Goal: Task Accomplishment & Management: Complete application form

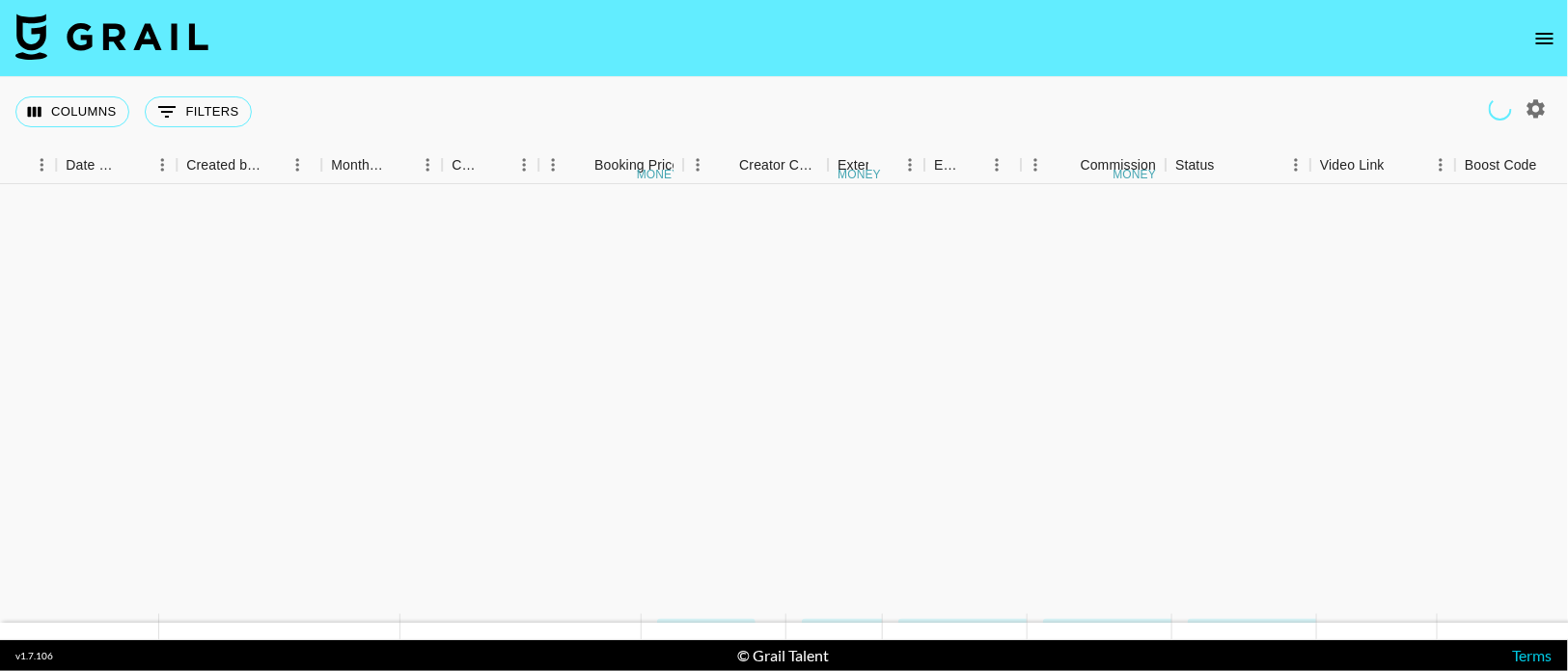
click at [1532, 49] on button "open drawer" at bounding box center [1544, 38] width 39 height 39
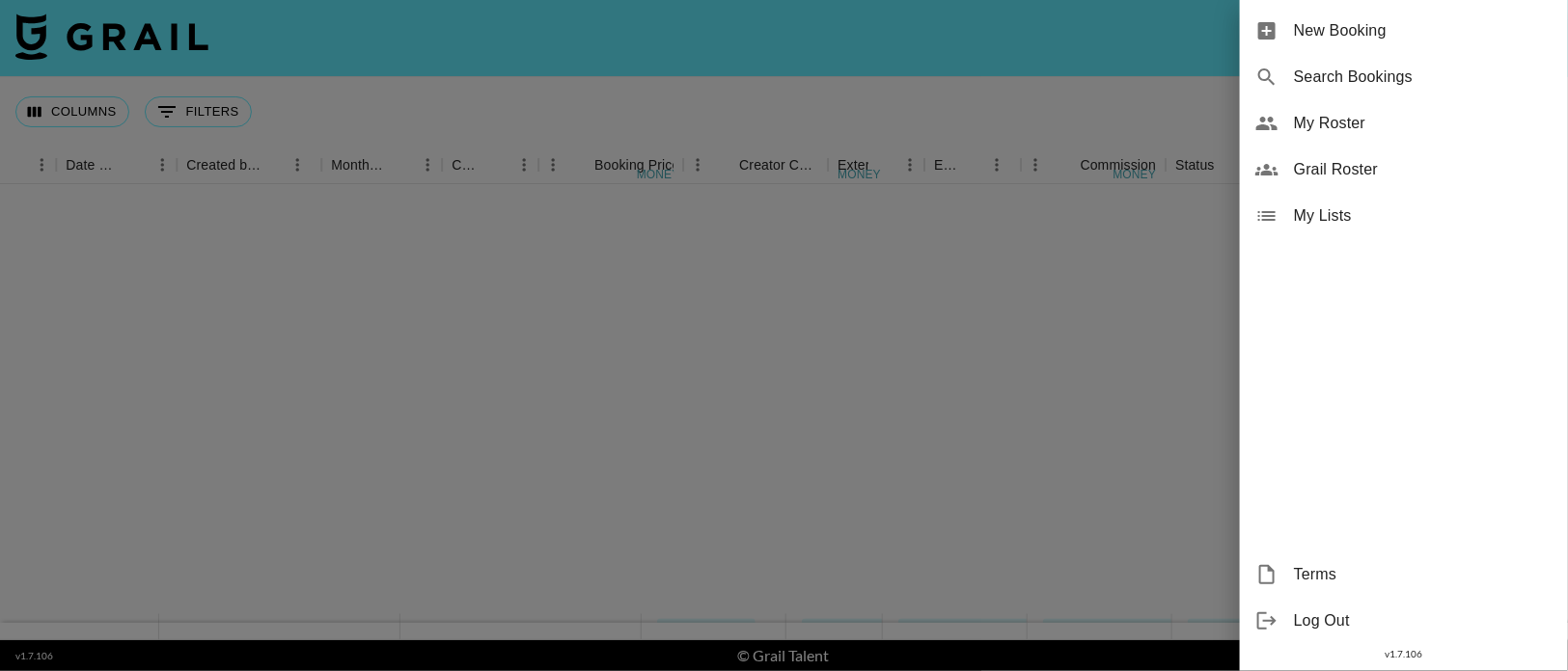
scroll to position [503, 1260]
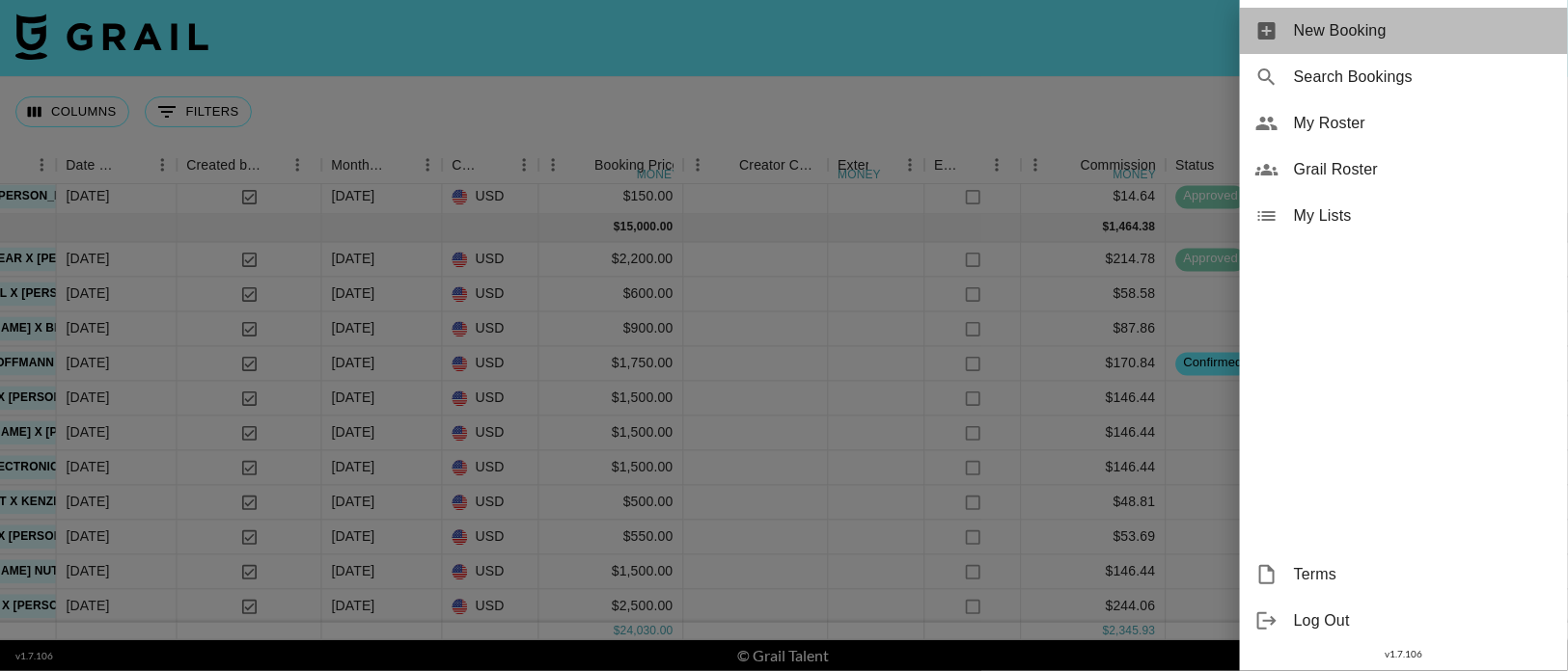
click at [1385, 37] on span "New Booking" at bounding box center [1423, 30] width 259 height 23
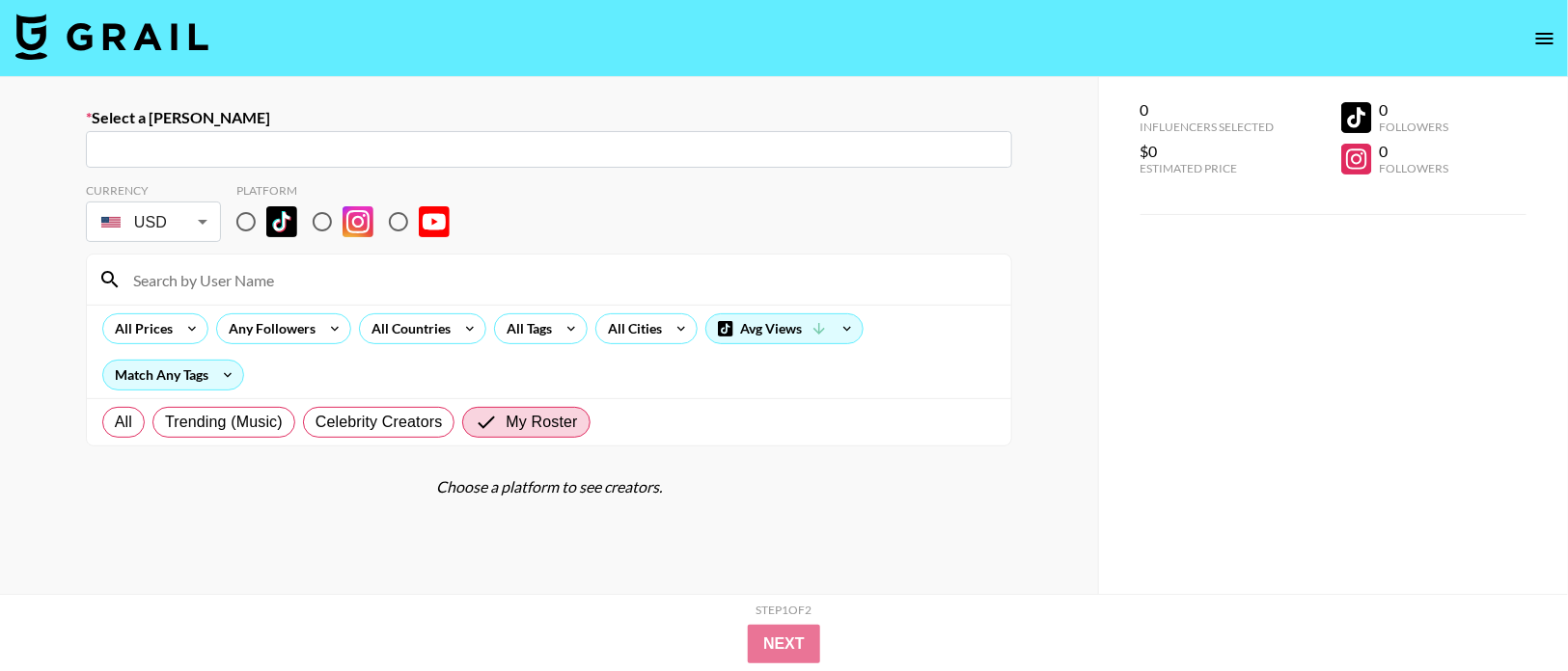
click at [366, 148] on input "text" at bounding box center [549, 150] width 903 height 22
paste input "[EMAIL_ADDRESS][DOMAIN_NAME]"
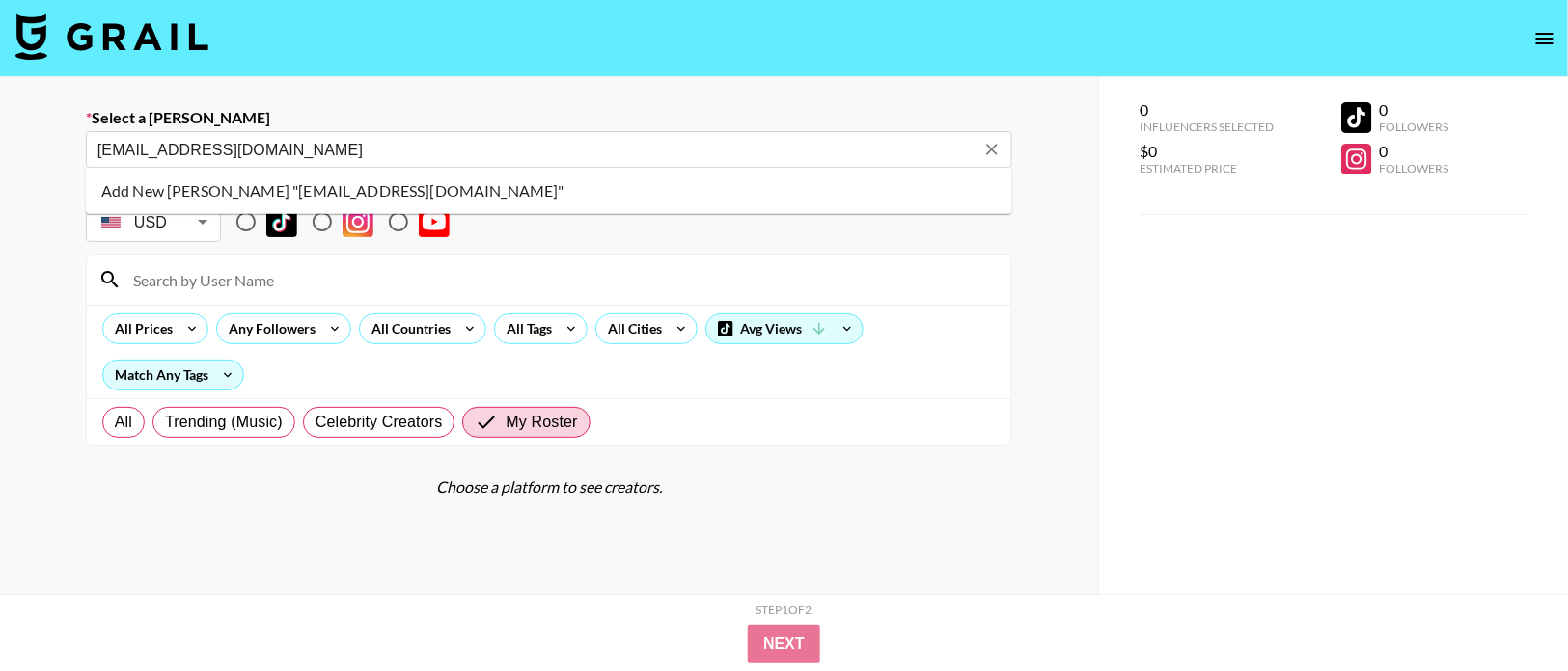
click at [386, 195] on li "Add New [PERSON_NAME] "[EMAIL_ADDRESS][DOMAIN_NAME]"" at bounding box center [548, 191] width 926 height 31
type input "Add New [PERSON_NAME] "[EMAIL_ADDRESS][DOMAIN_NAME]""
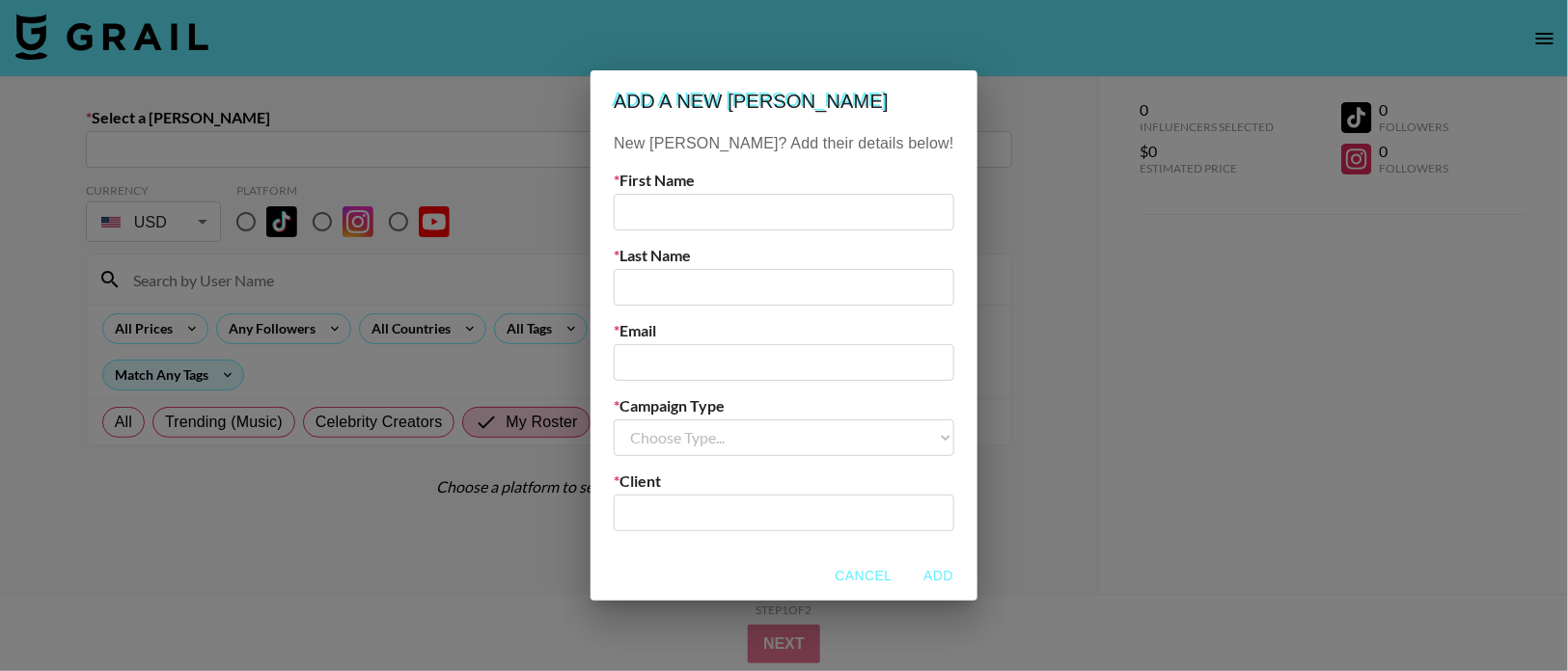
click at [682, 215] on input "text" at bounding box center [784, 212] width 340 height 37
type input "[PERSON_NAME]"
click at [683, 361] on input "email" at bounding box center [784, 362] width 340 height 37
paste input "[EMAIL_ADDRESS][DOMAIN_NAME]"
type input "[EMAIL_ADDRESS][DOMAIN_NAME]"
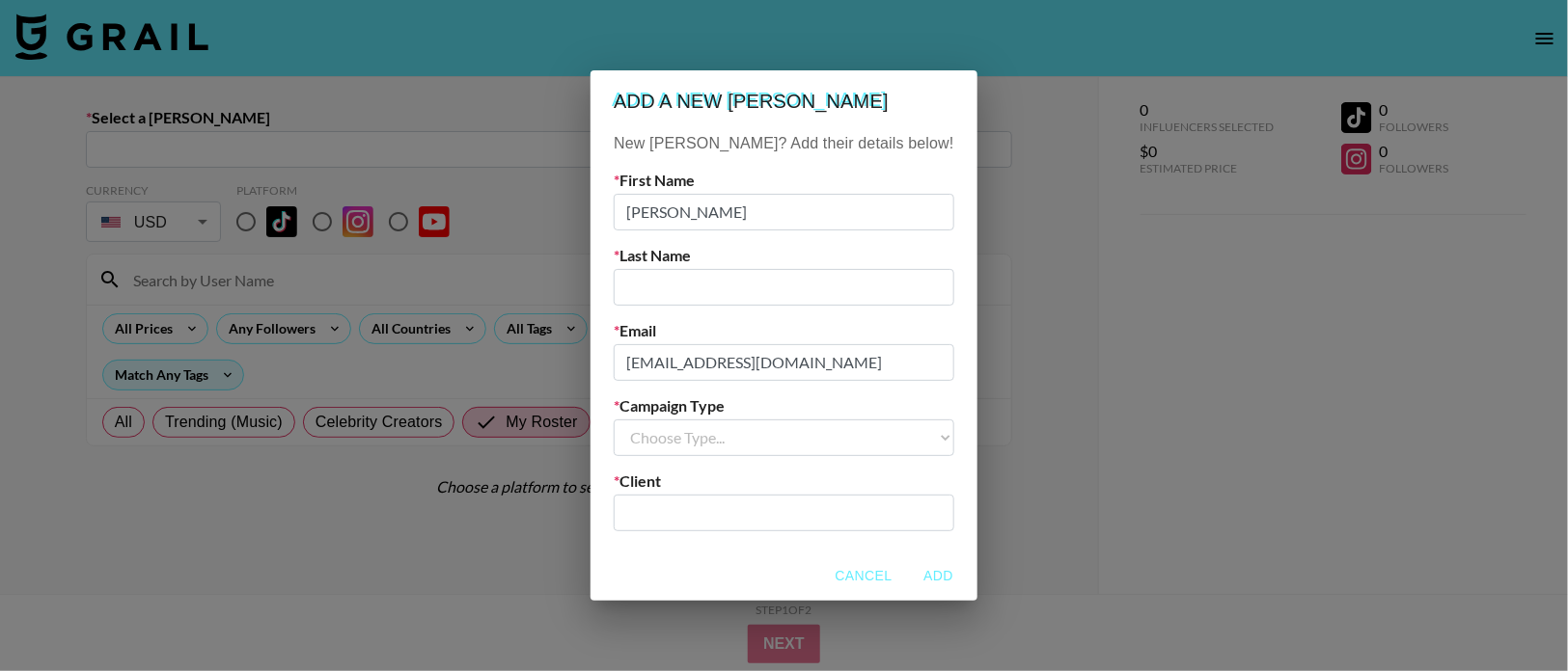
click at [709, 281] on input "text" at bounding box center [784, 287] width 340 height 37
type input "Trovel"
click at [727, 434] on select "Choose Type... Song Promos Brand Promos" at bounding box center [784, 437] width 340 height 37
select select "Brand"
click at [737, 511] on input "text" at bounding box center [784, 513] width 316 height 22
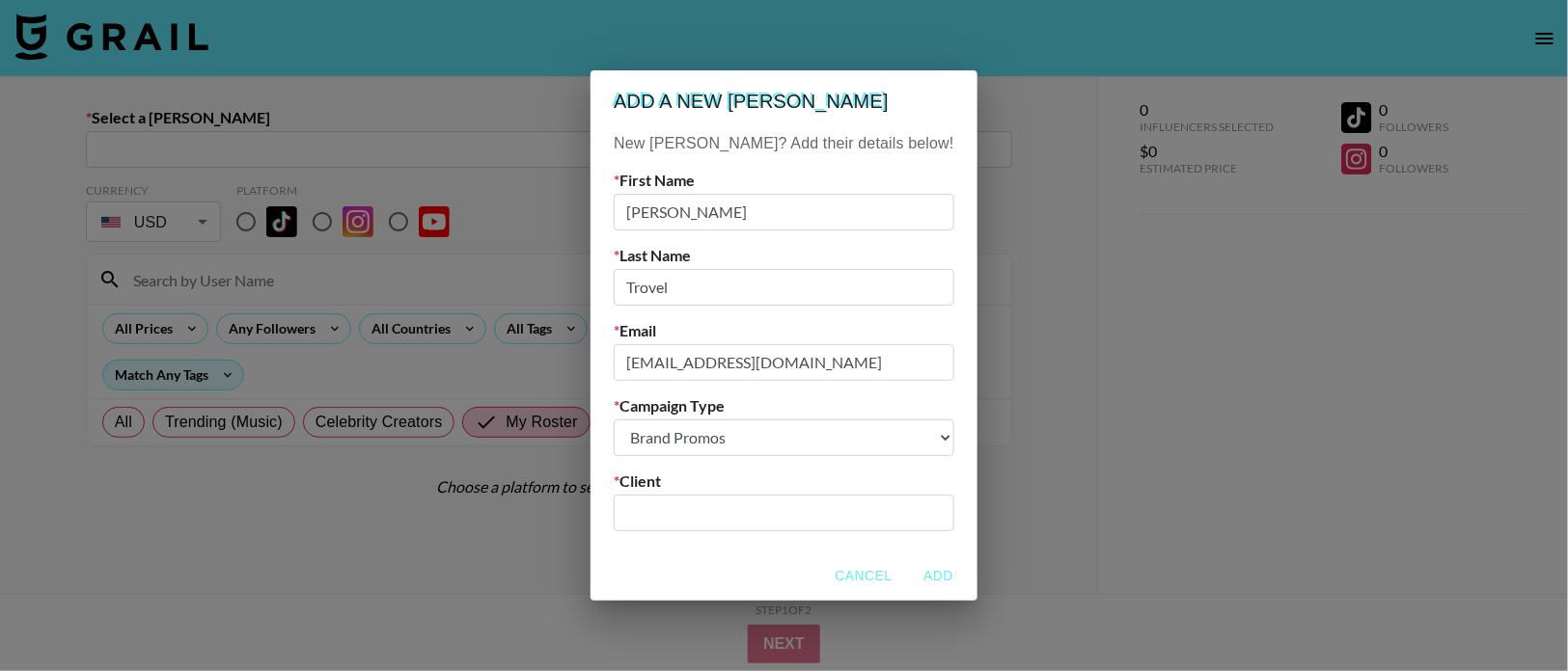
click at [695, 516] on input "text" at bounding box center [784, 513] width 316 height 22
click at [686, 510] on input "text" at bounding box center [784, 513] width 316 height 22
click at [782, 557] on li "Add New Client: "Perricone MD"" at bounding box center [784, 554] width 261 height 31
type input "Perricone MD"
click at [908, 573] on button "Add" at bounding box center [939, 577] width 62 height 36
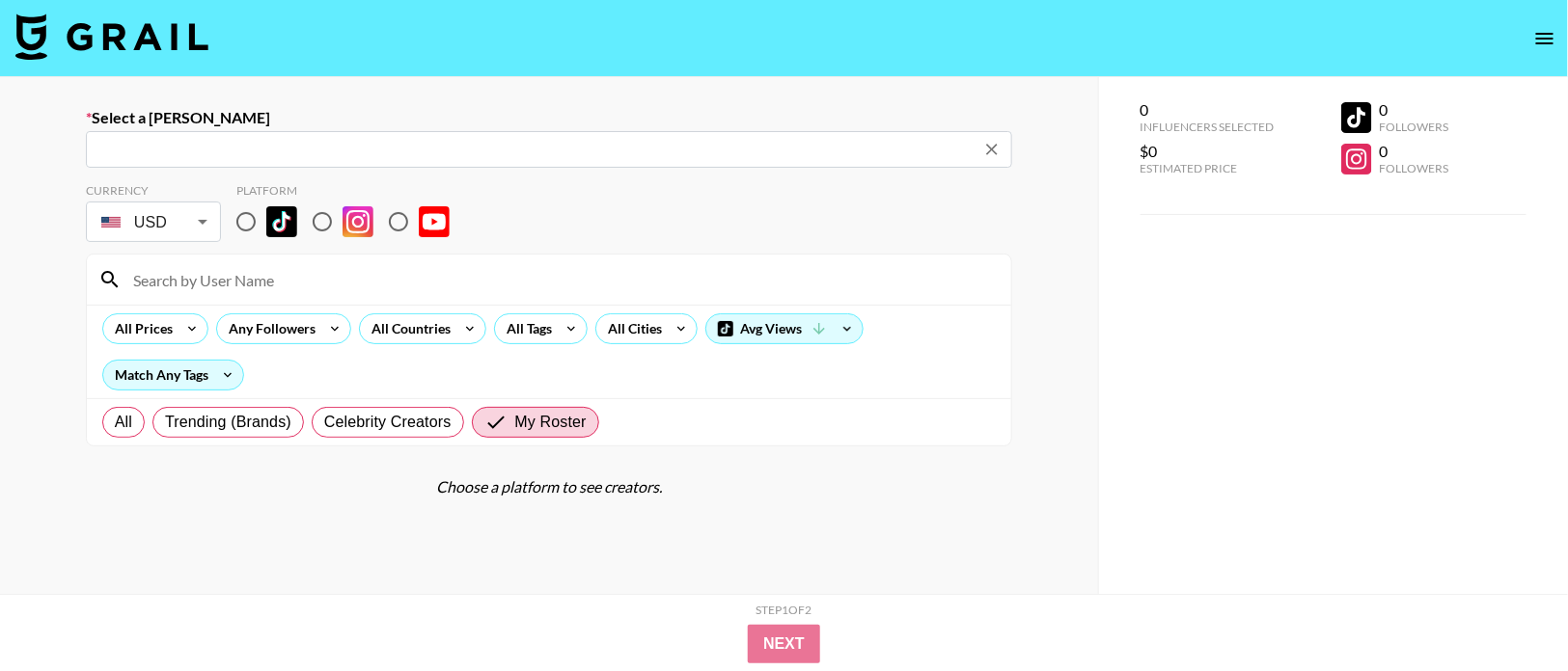
type input "[EMAIL_ADDRESS][DOMAIN_NAME]: [PERSON_NAME] -- [PERSON_NAME] MD -- yfSFNAXrNfaO…"
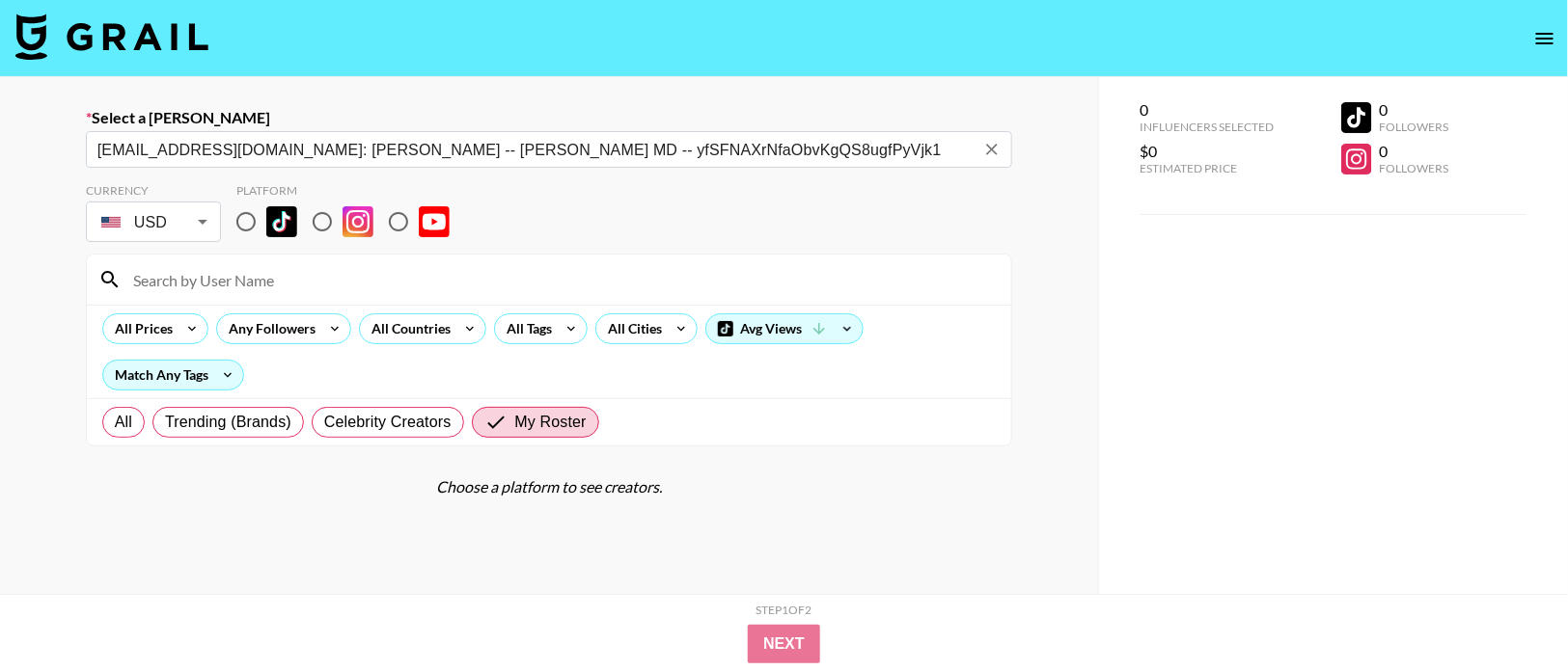
click at [325, 224] on input "radio" at bounding box center [322, 222] width 41 height 41
radio input "true"
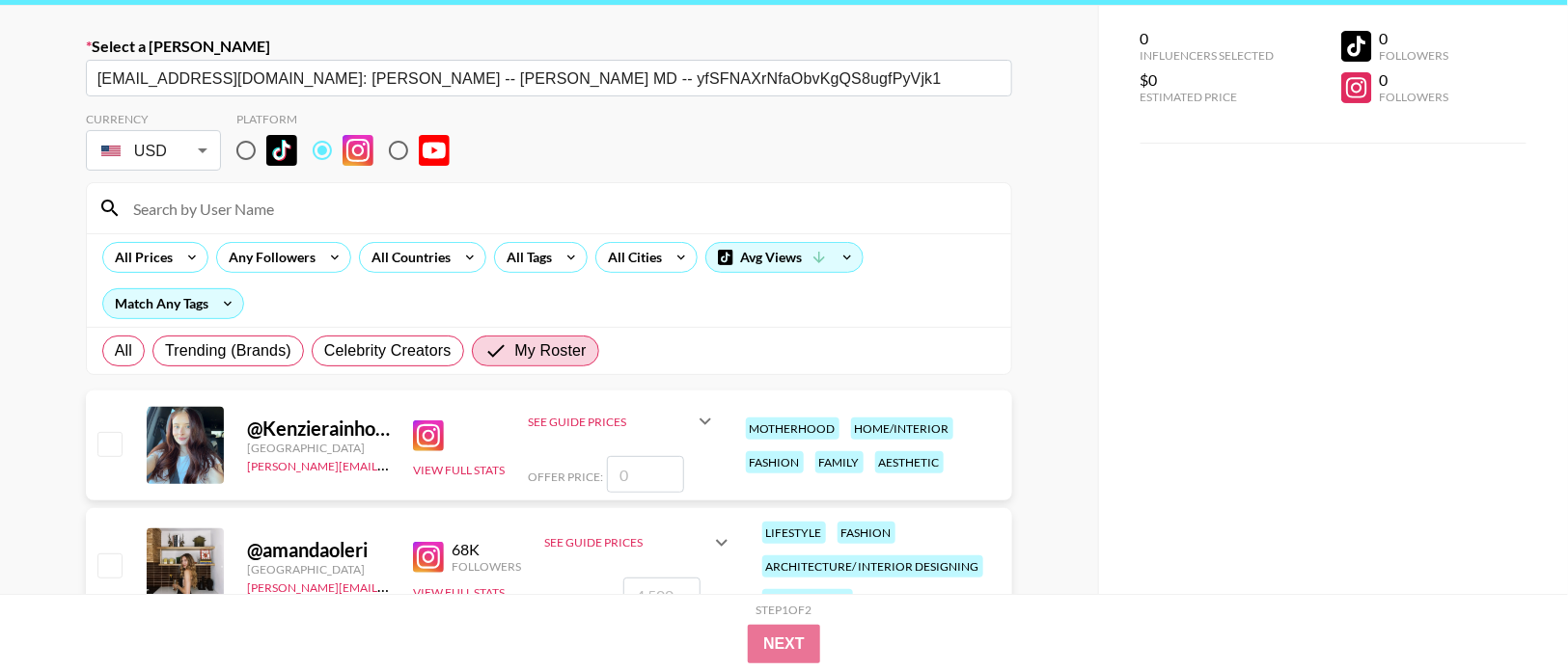
scroll to position [108, 0]
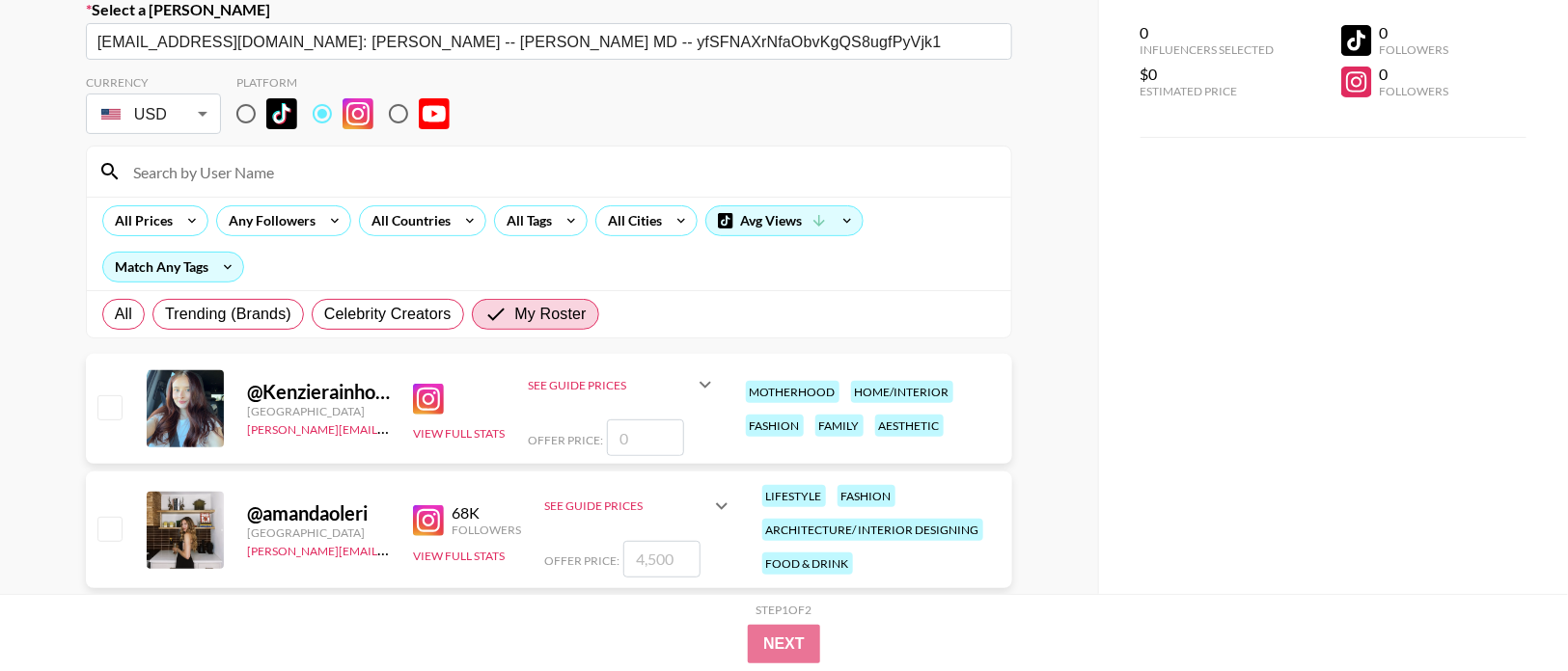
click at [398, 116] on input "radio" at bounding box center [398, 113] width 41 height 41
radio input "true"
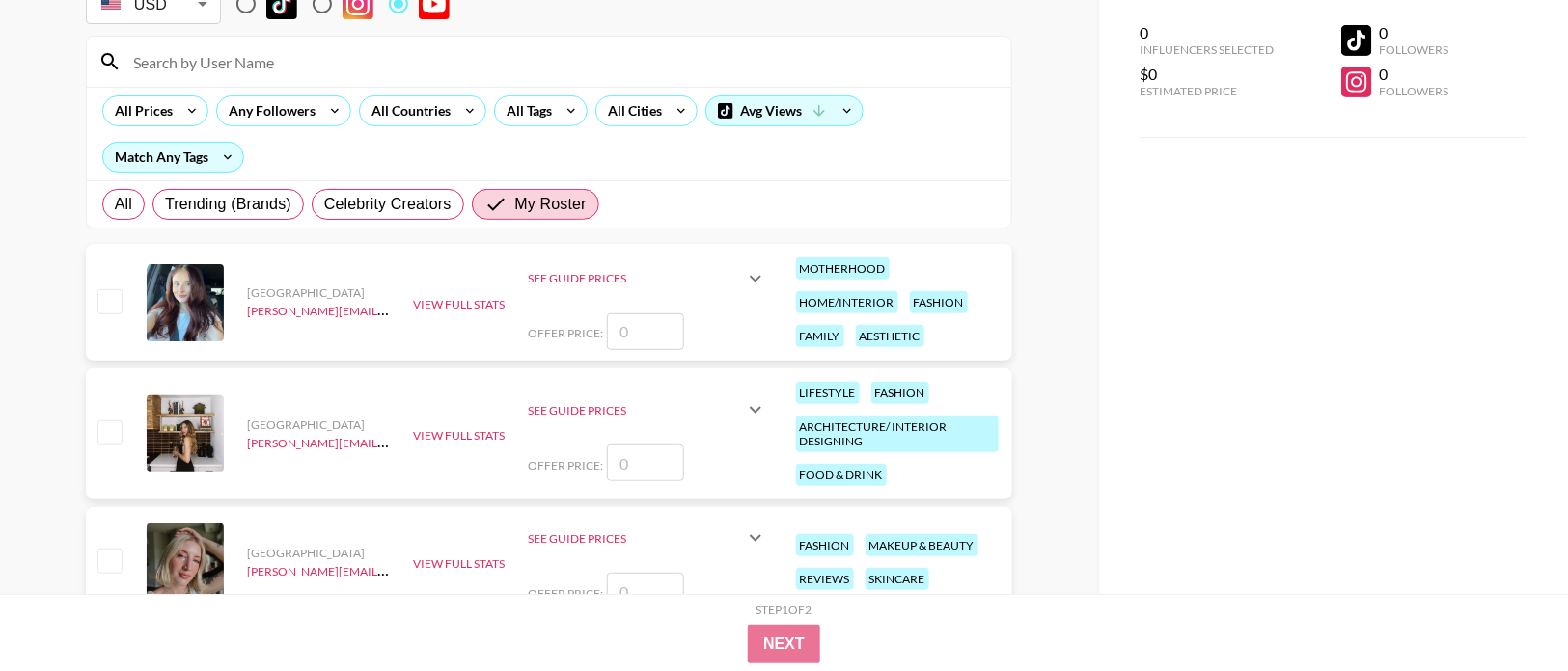
scroll to position [252, 0]
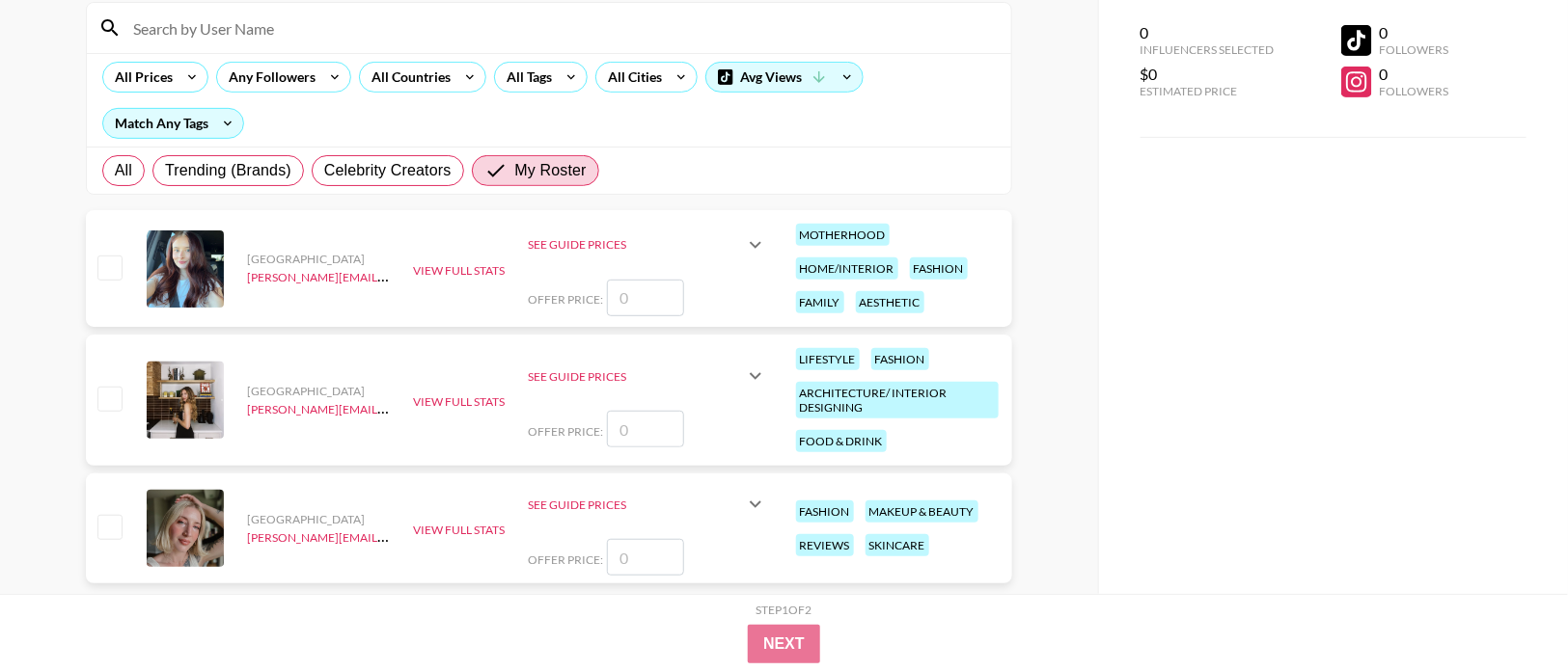
click at [112, 533] on input "checkbox" at bounding box center [108, 526] width 23 height 23
click at [103, 520] on input "checkbox" at bounding box center [108, 526] width 23 height 23
checkbox input "false"
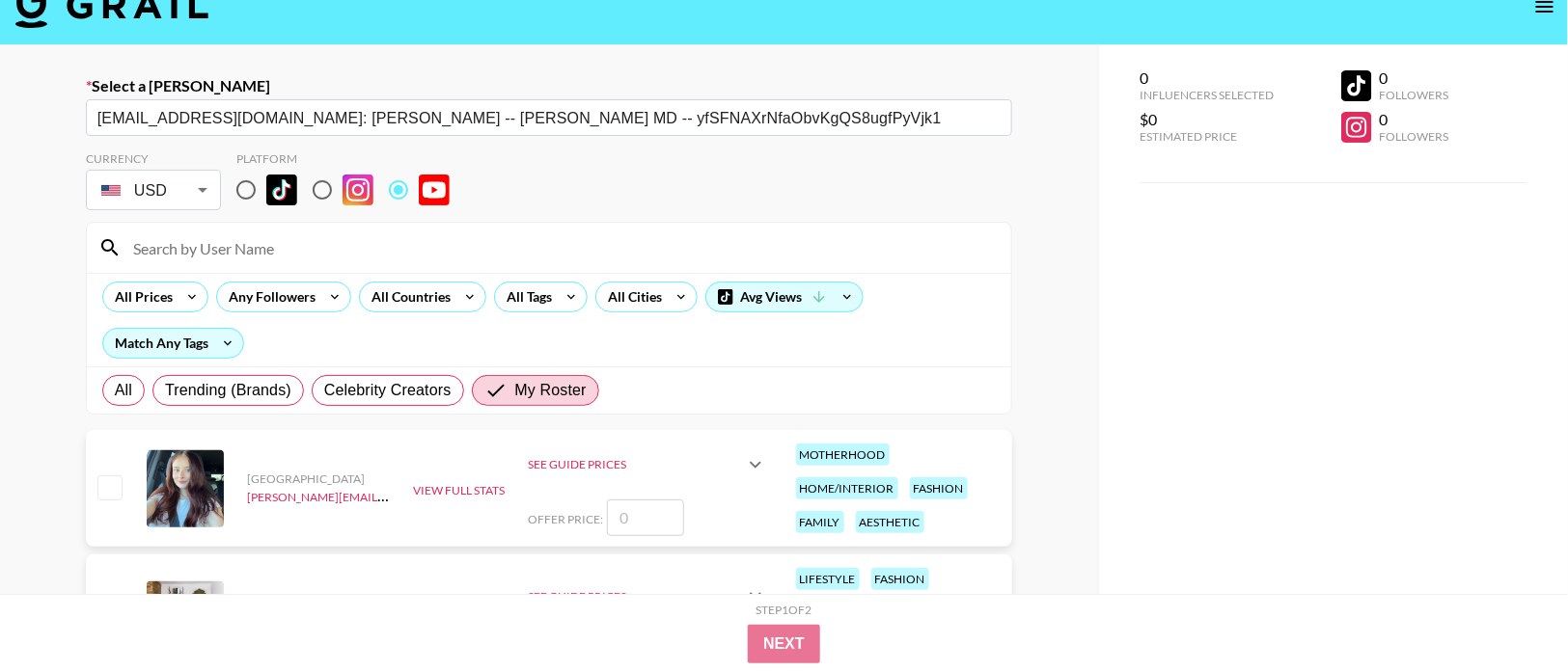
scroll to position [0, 0]
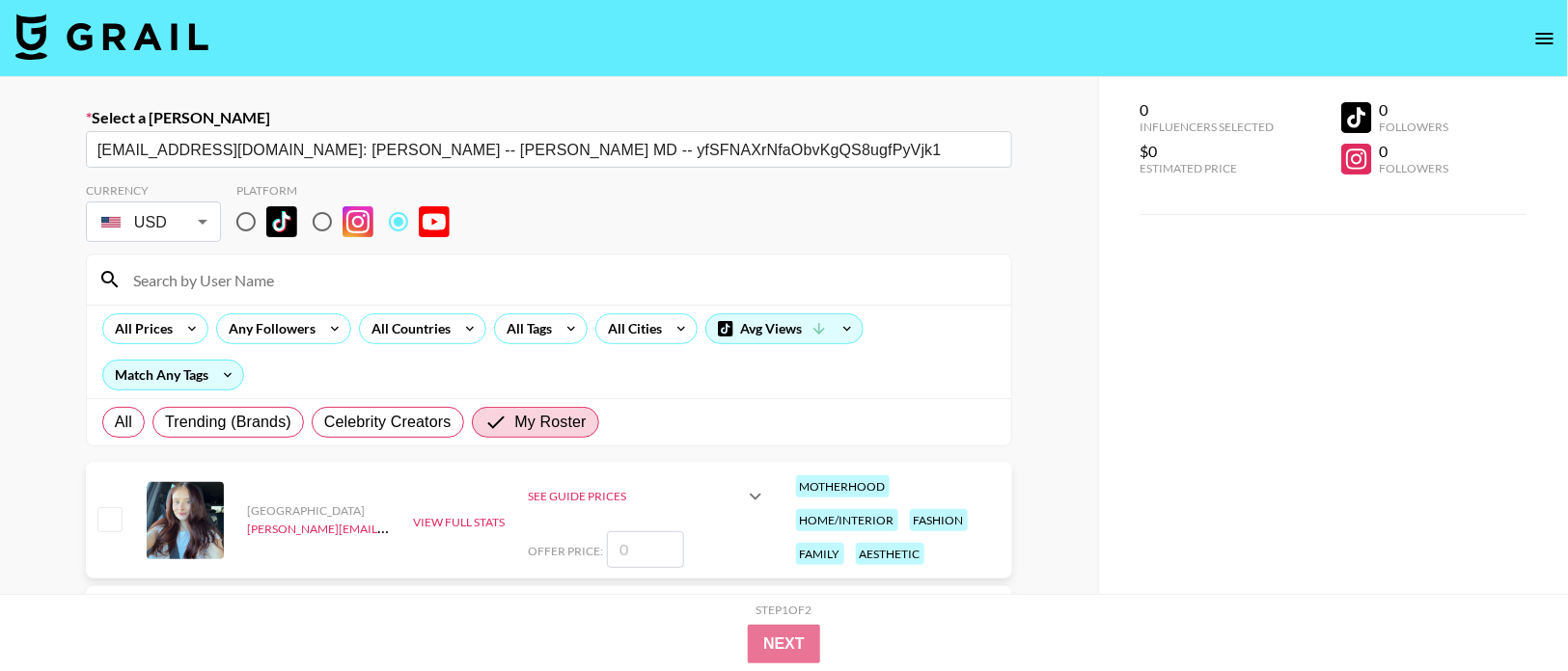
click at [325, 216] on input "radio" at bounding box center [322, 222] width 41 height 41
radio input "true"
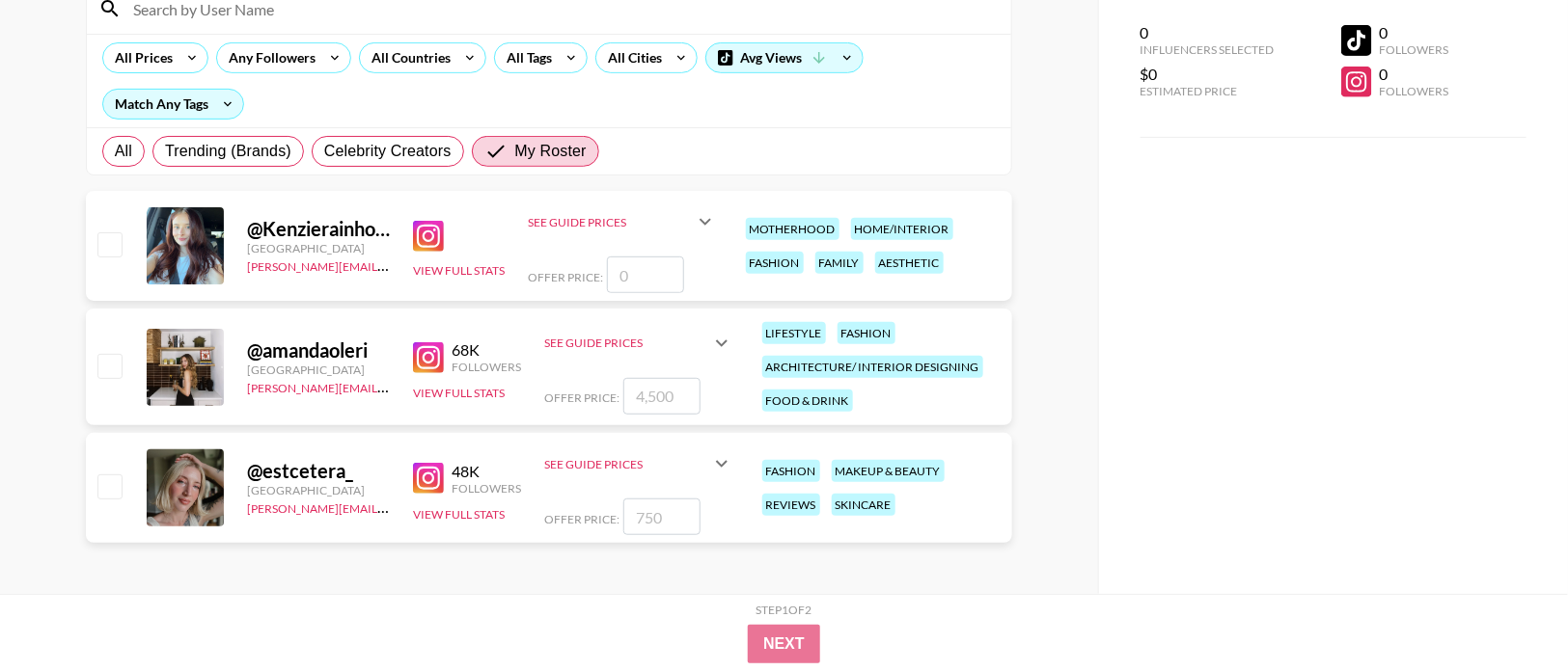
scroll to position [266, 0]
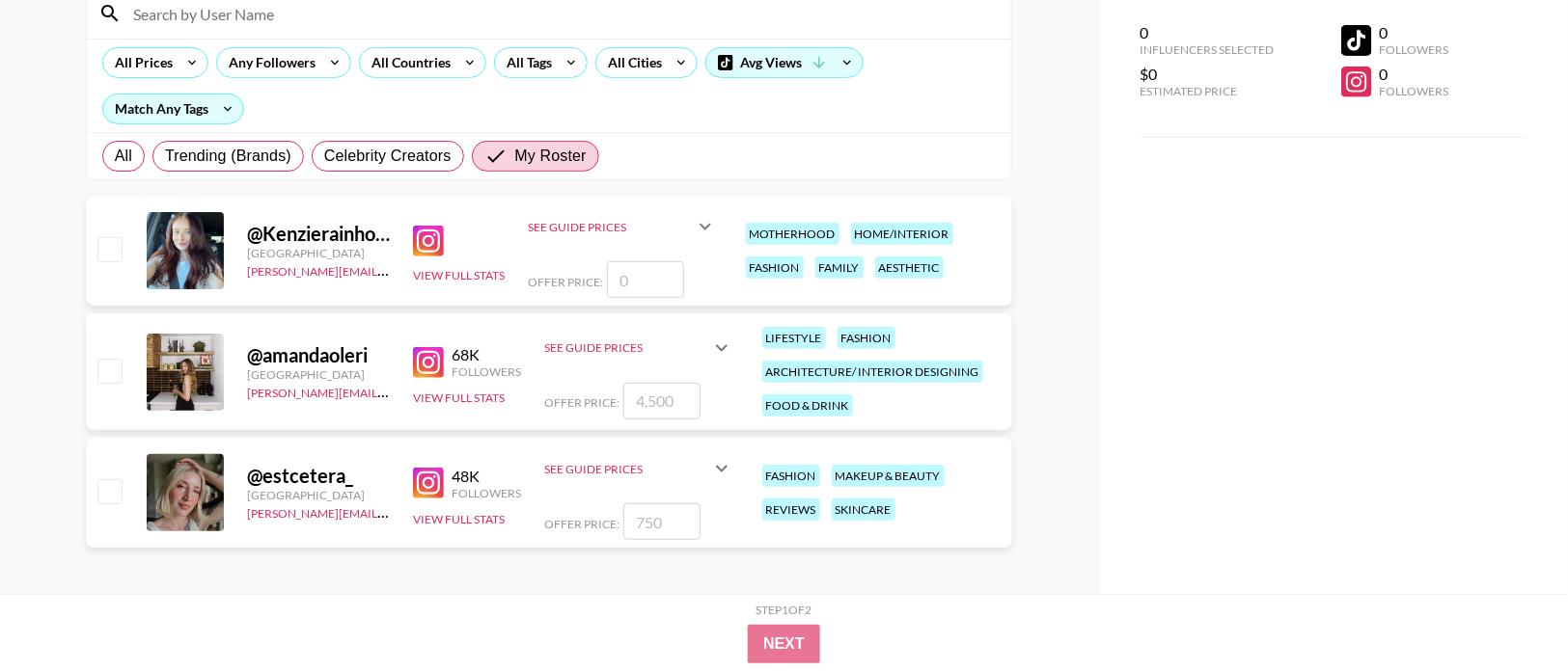
click at [117, 503] on div at bounding box center [108, 492] width 30 height 33
click at [111, 489] on input "checkbox" at bounding box center [108, 490] width 23 height 23
checkbox input "true"
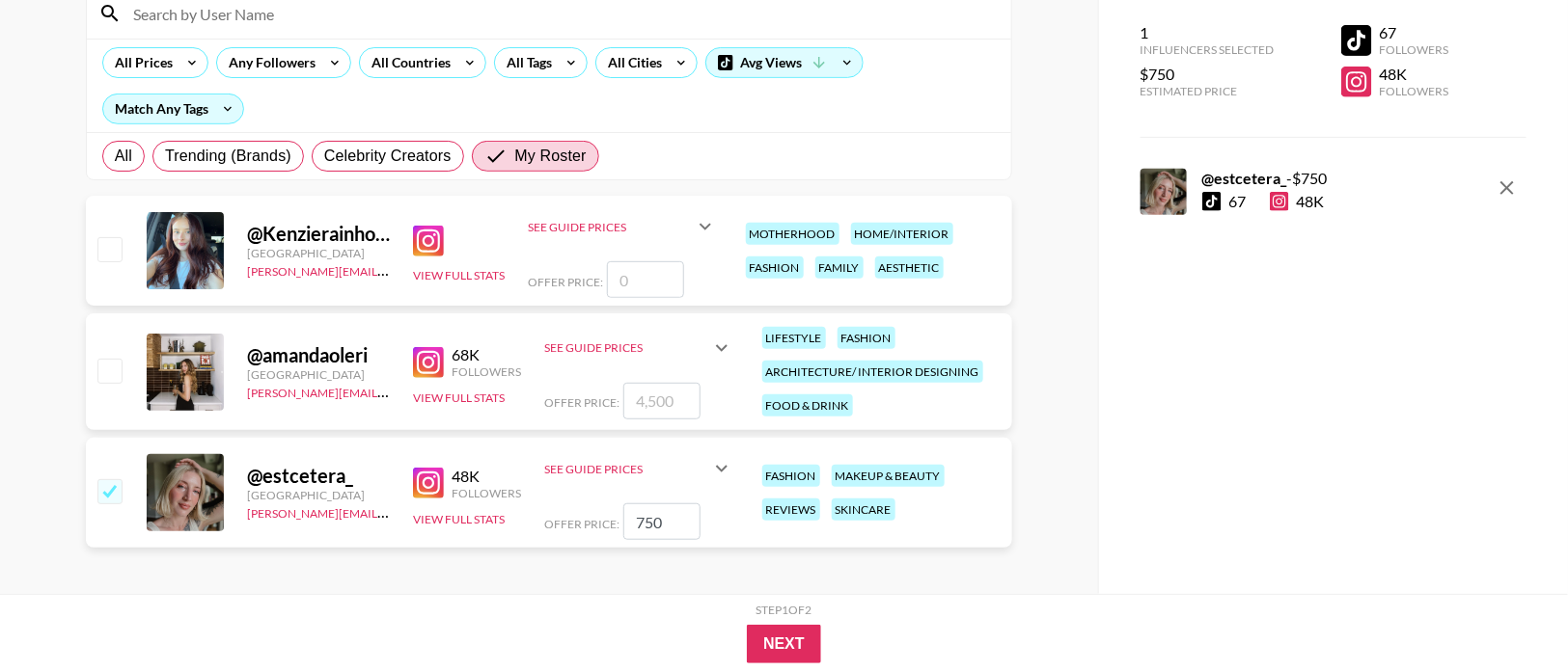
drag, startPoint x: 677, startPoint y: 529, endPoint x: 616, endPoint y: 482, distance: 77.0
click at [616, 482] on div "See Guide Prices Grid Post: $ Reel: $ 750 3-Frame Story: $ Offer Price: 750" at bounding box center [638, 492] width 189 height 94
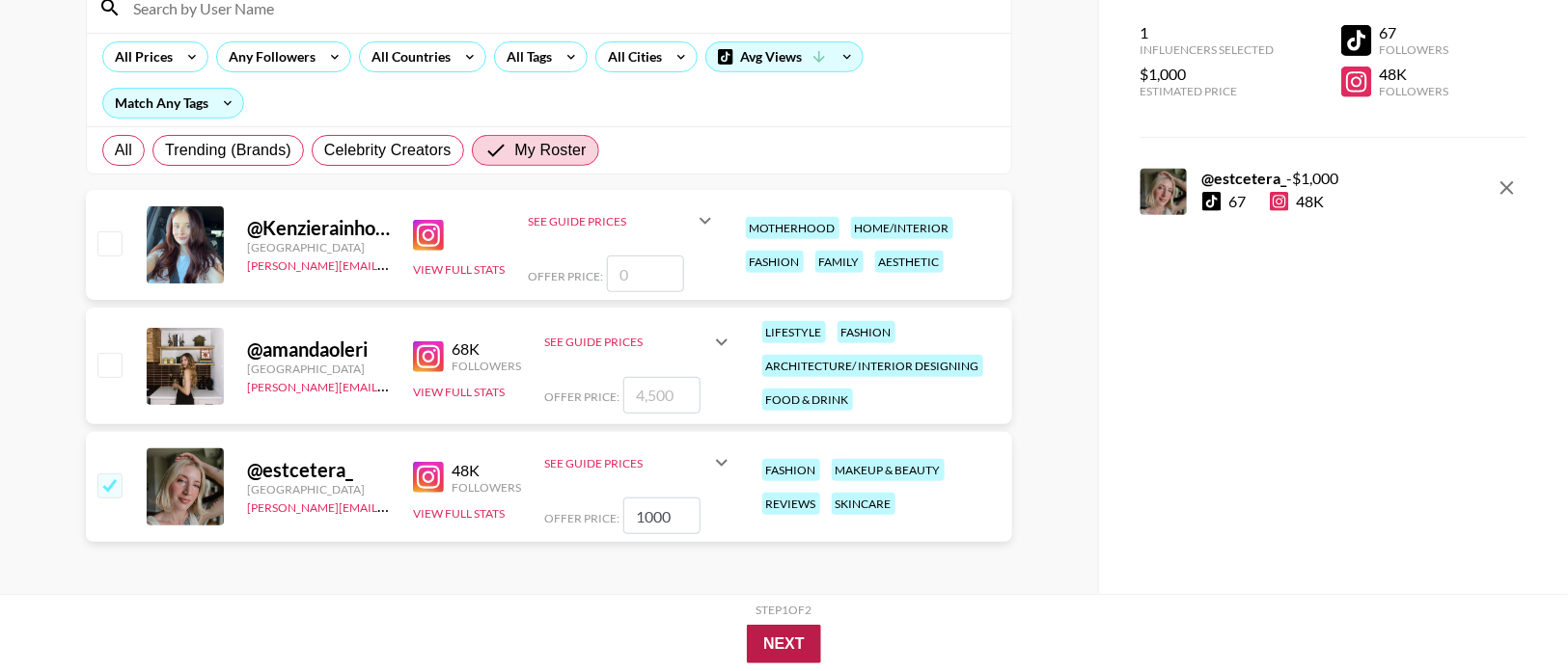
type input "1000"
click at [800, 641] on button "Next" at bounding box center [784, 644] width 75 height 39
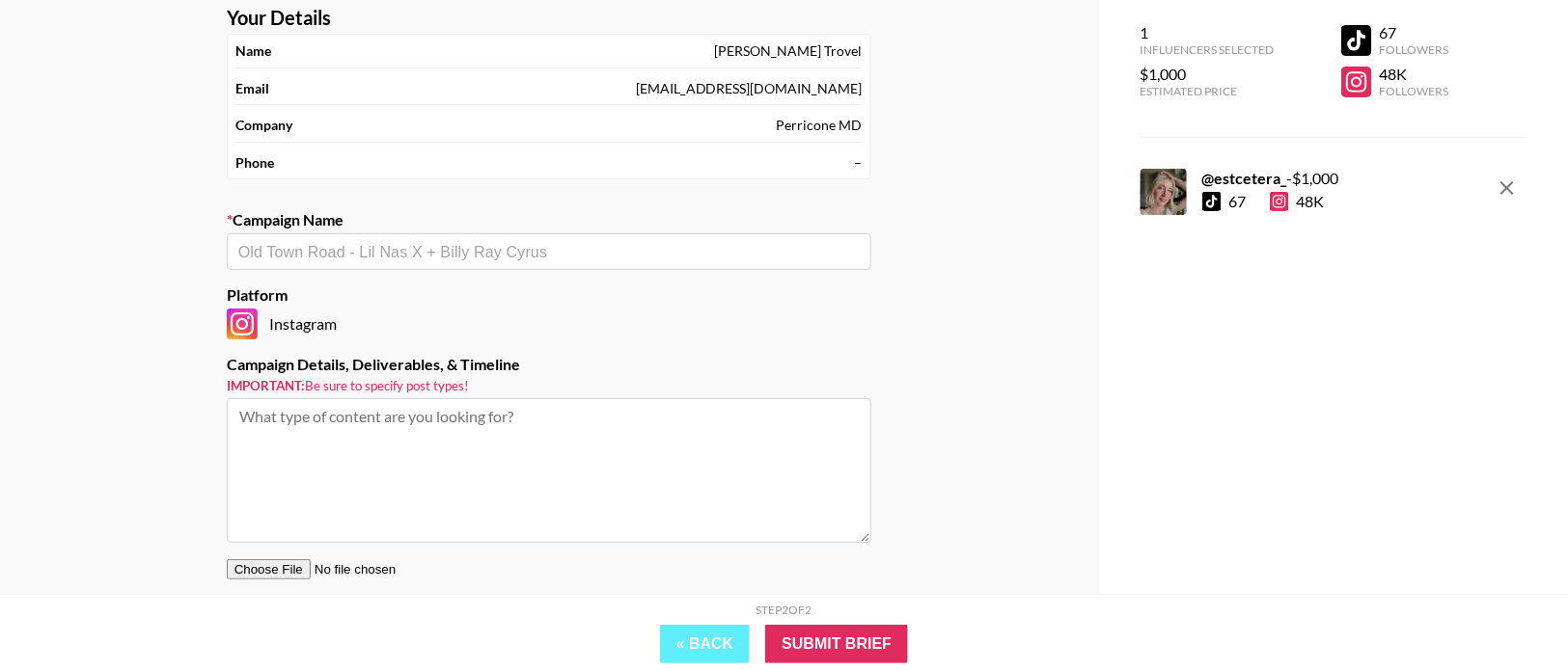
scroll to position [85, 0]
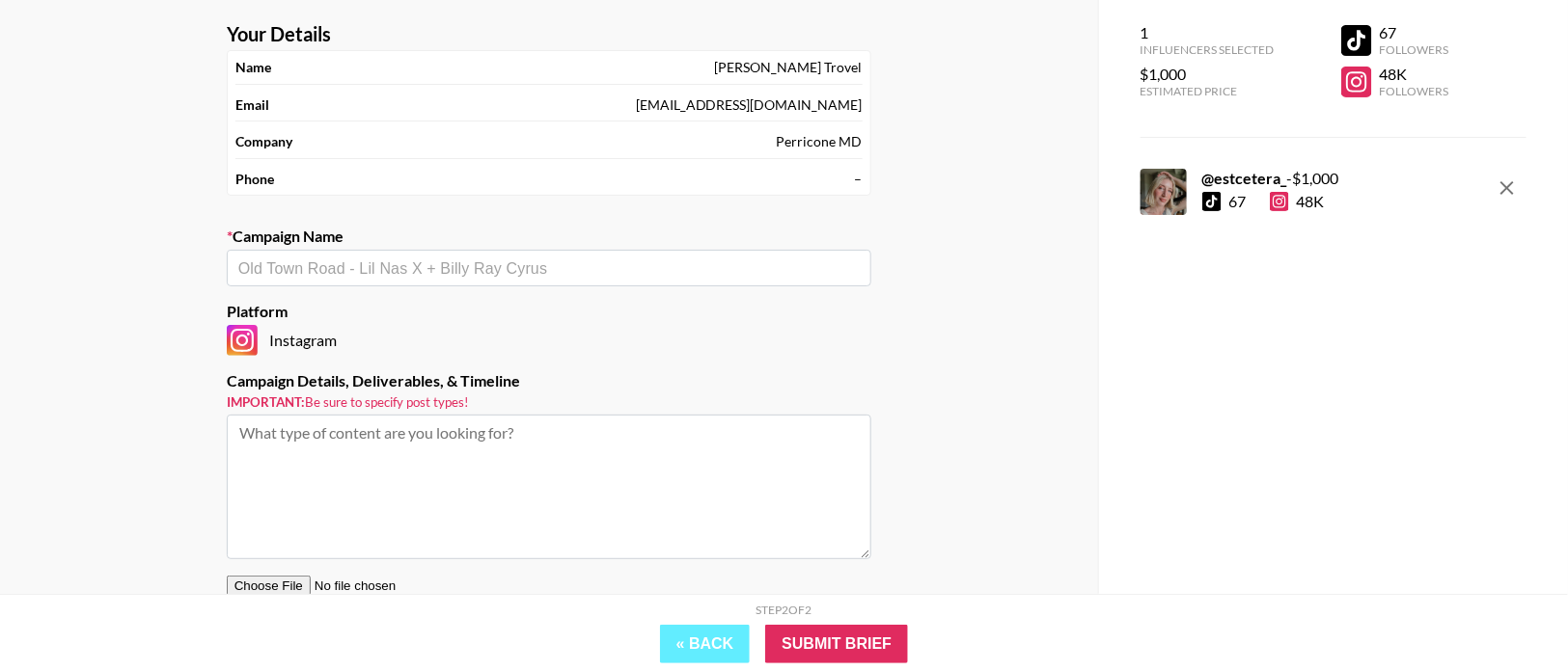
click at [751, 250] on div "​" at bounding box center [549, 267] width 644 height 37
type input "p"
type input "G"
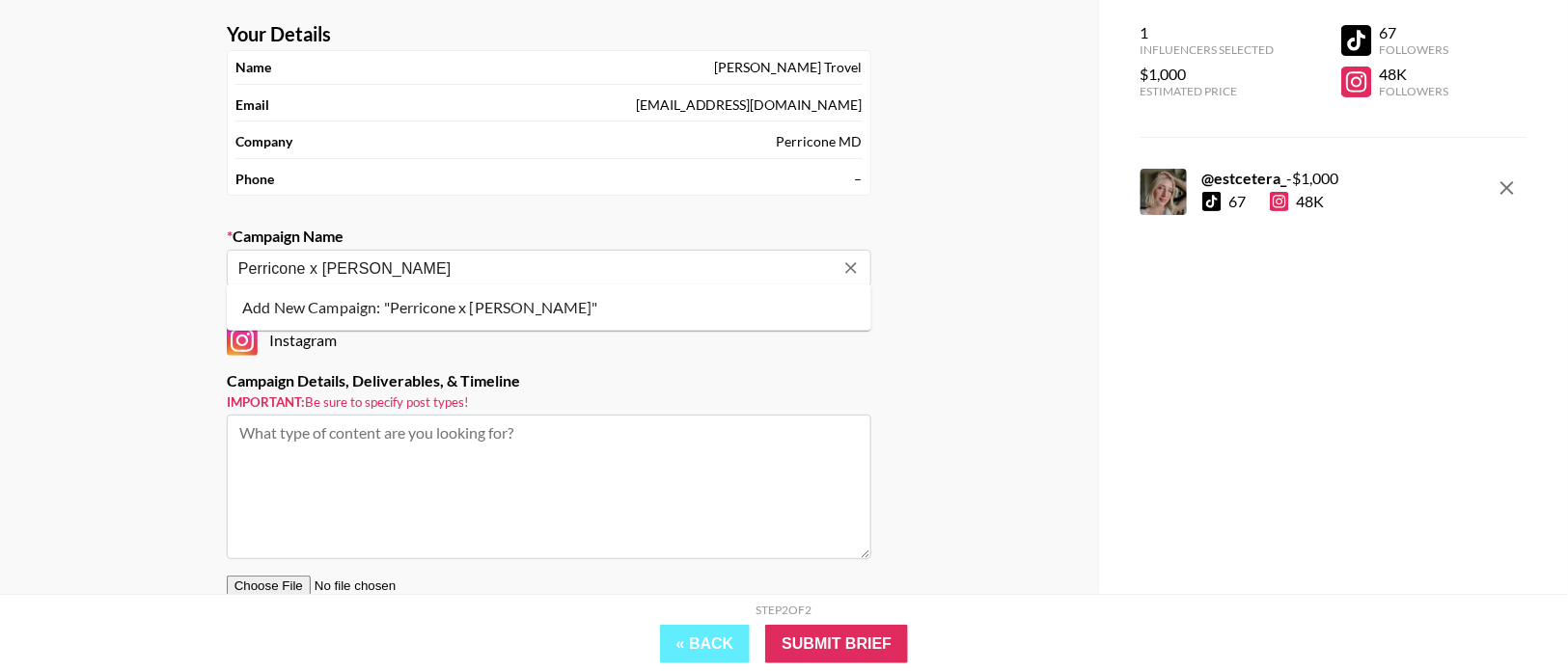
click at [698, 313] on li "Add New Campaign: "Perricone x [PERSON_NAME]"" at bounding box center [549, 307] width 644 height 31
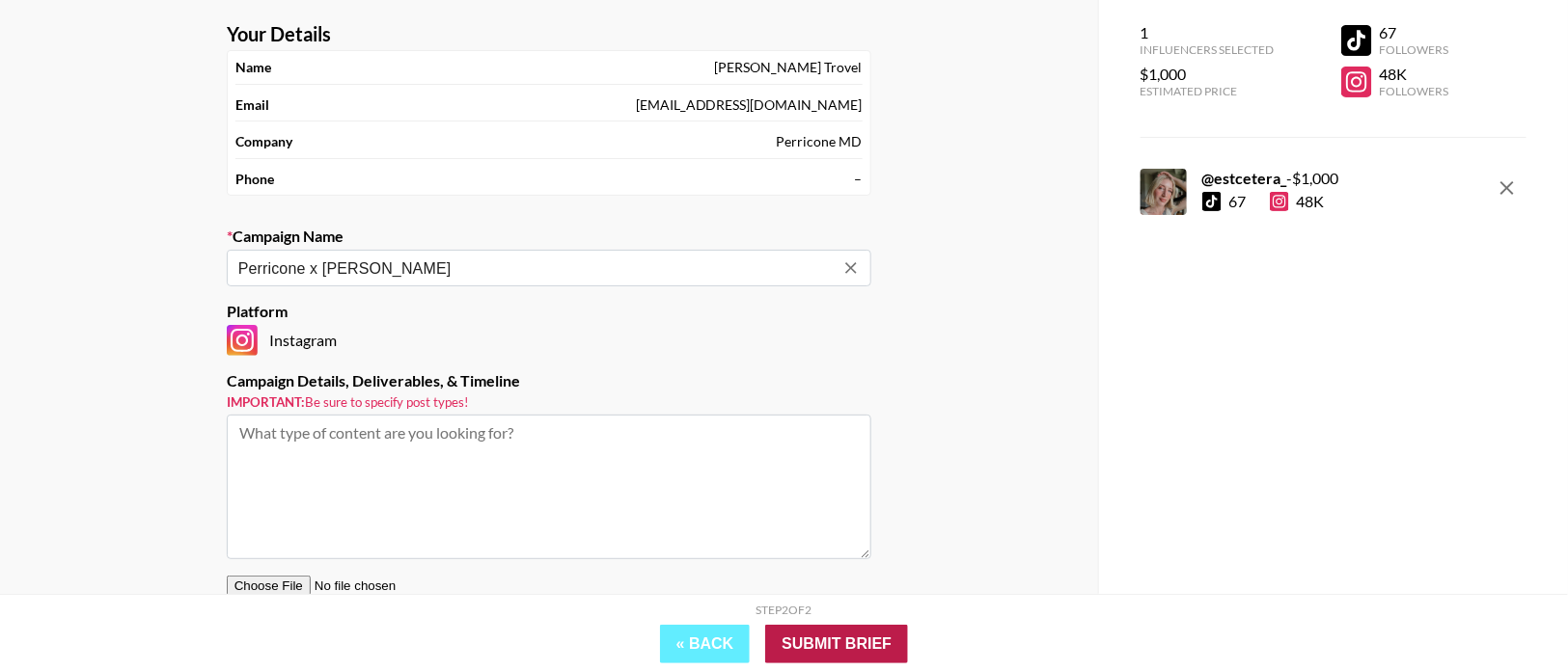
type input "Perricone x [PERSON_NAME]"
click at [856, 640] on input "Submit Brief" at bounding box center [836, 644] width 143 height 39
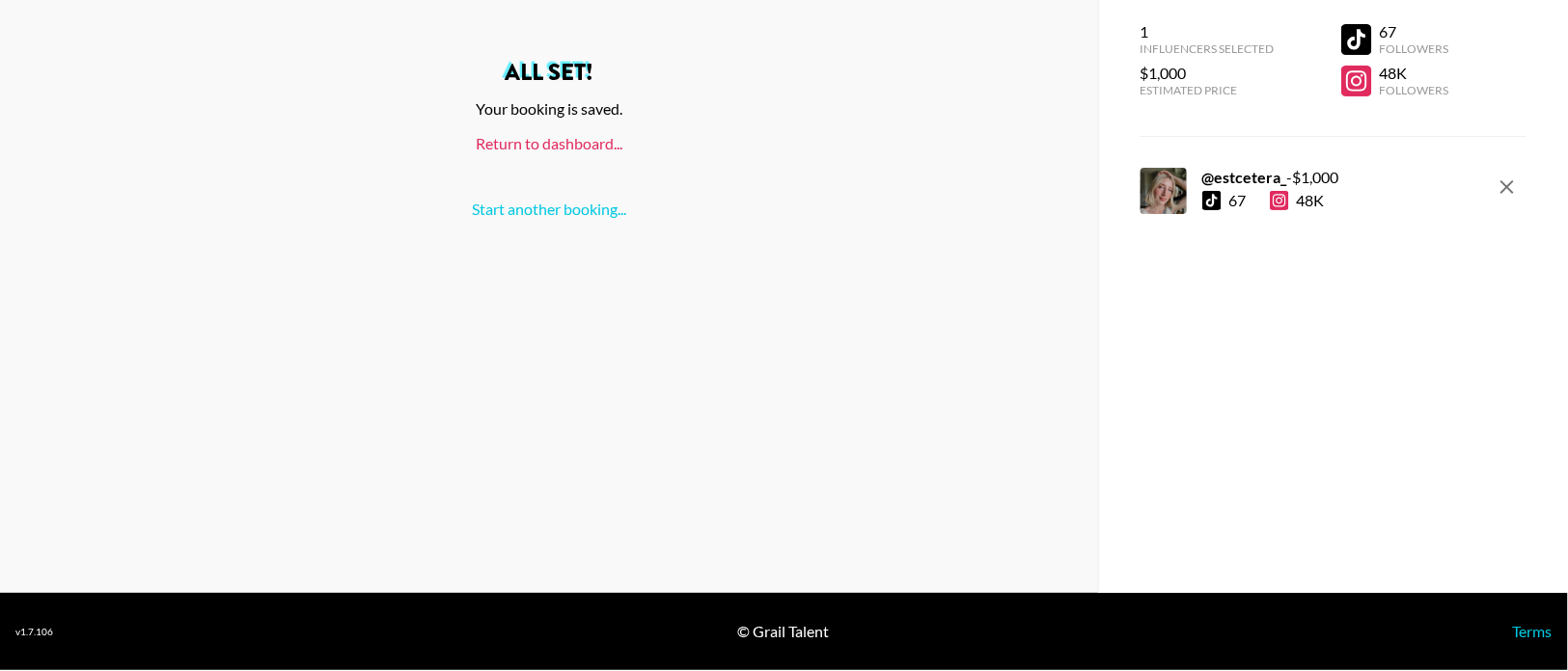
click at [559, 146] on link "Return to dashboard..." at bounding box center [548, 143] width 146 height 18
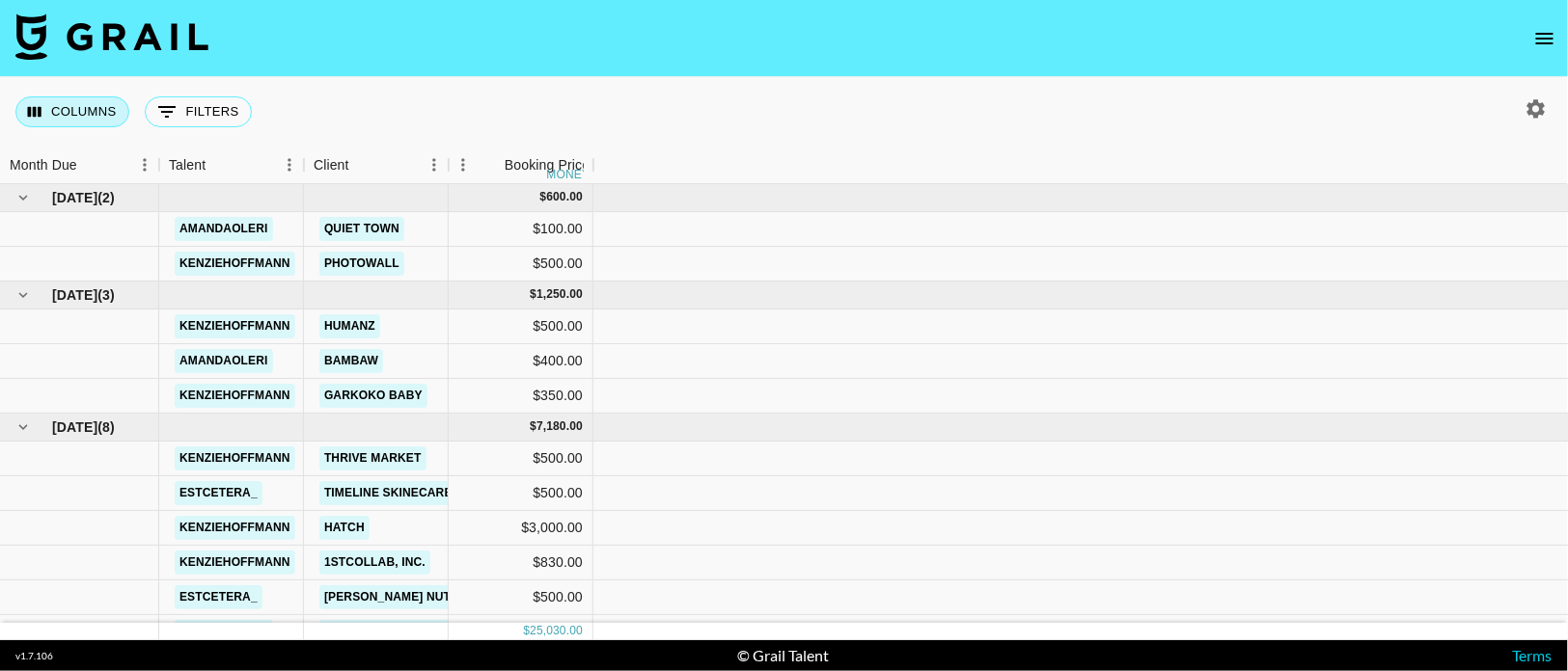
click at [102, 109] on button "Columns" at bounding box center [73, 111] width 113 height 31
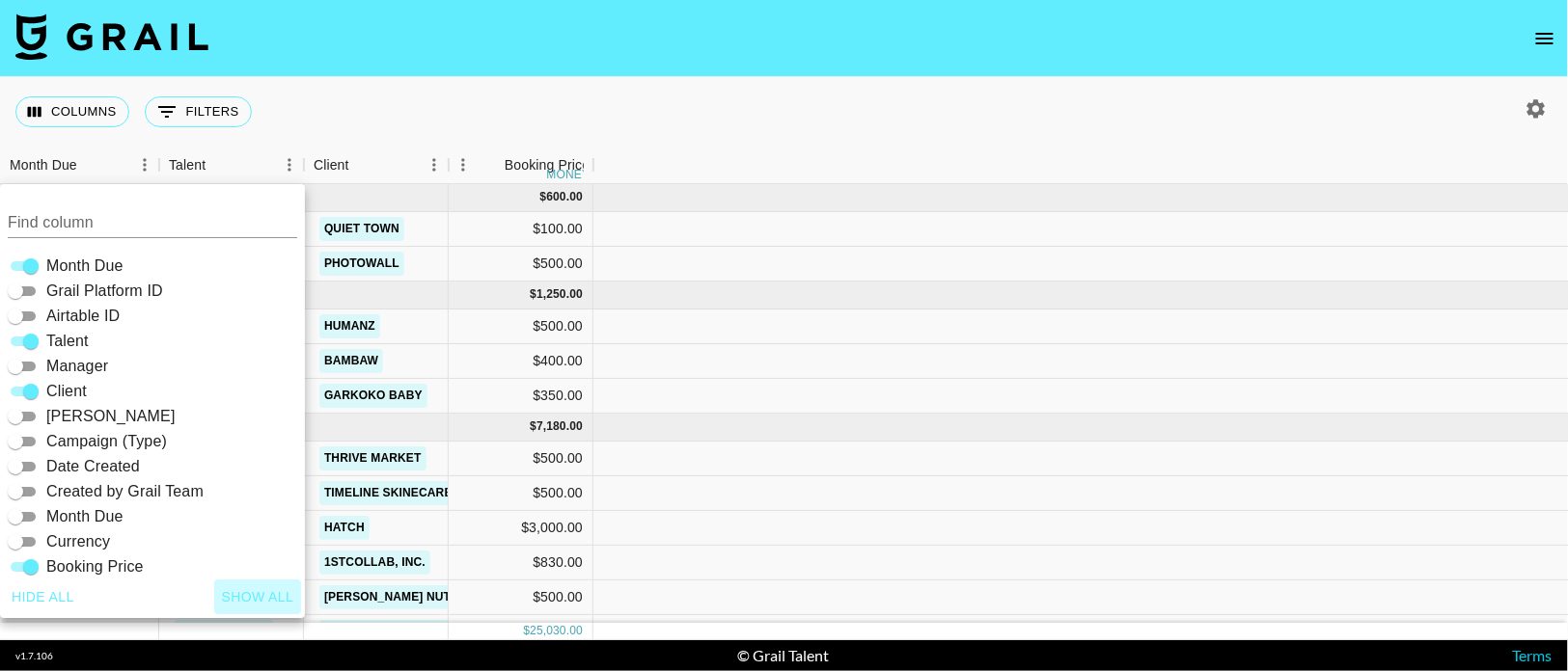
click at [269, 593] on button "Show all" at bounding box center [258, 597] width 87 height 36
checkbox input "true"
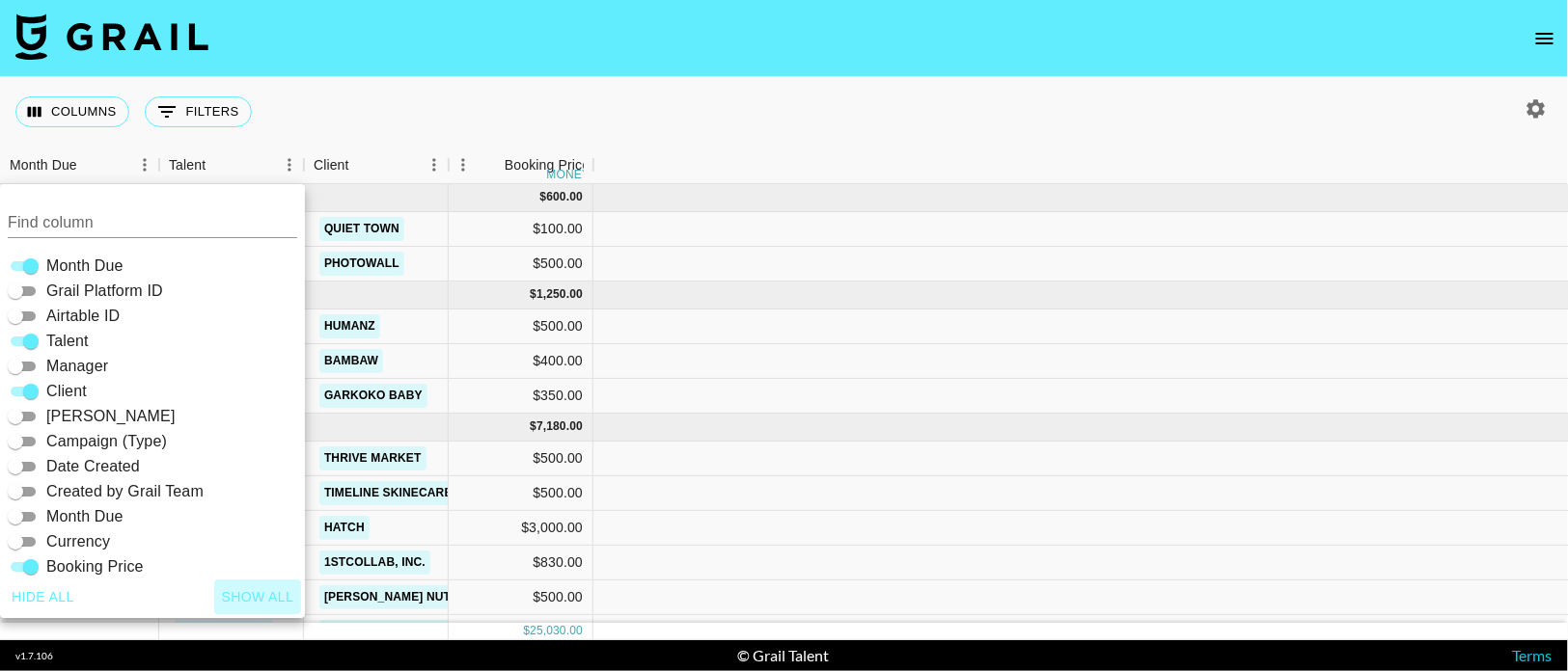
checkbox input "true"
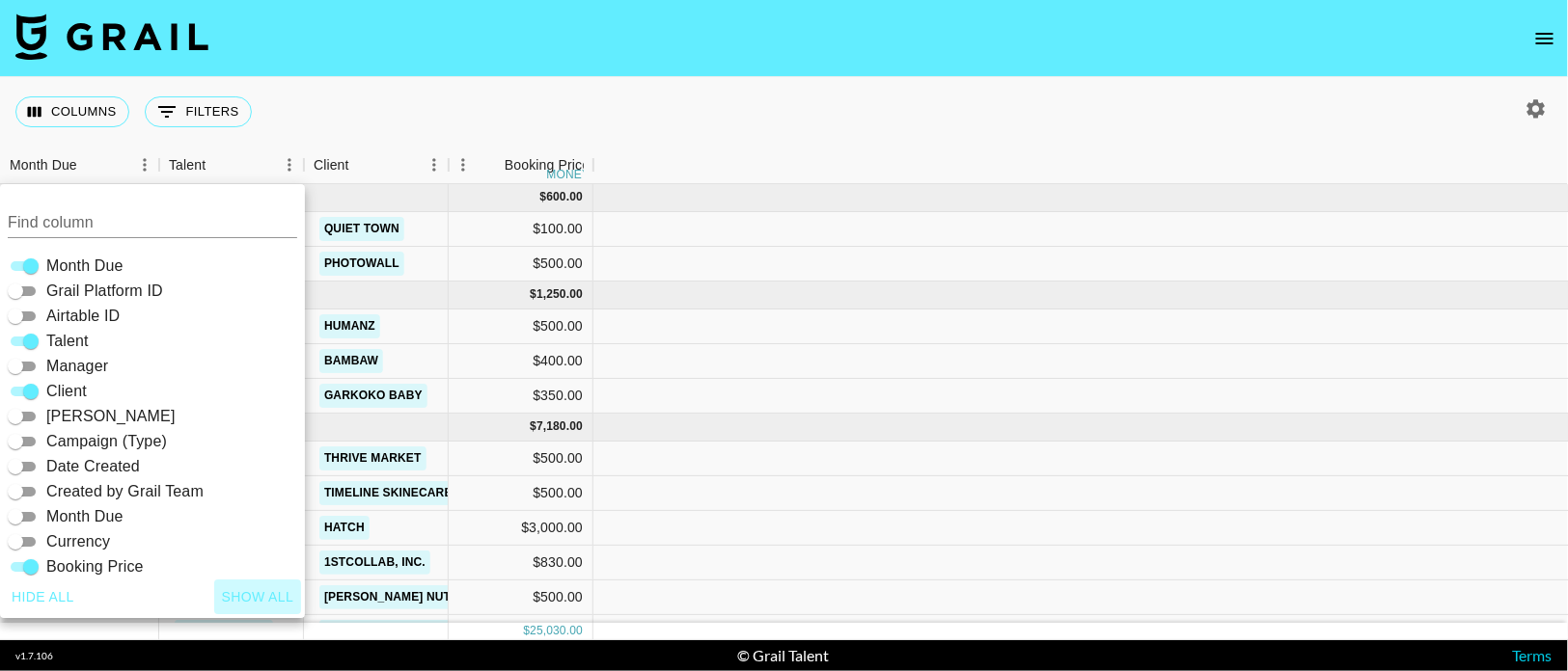
checkbox input "true"
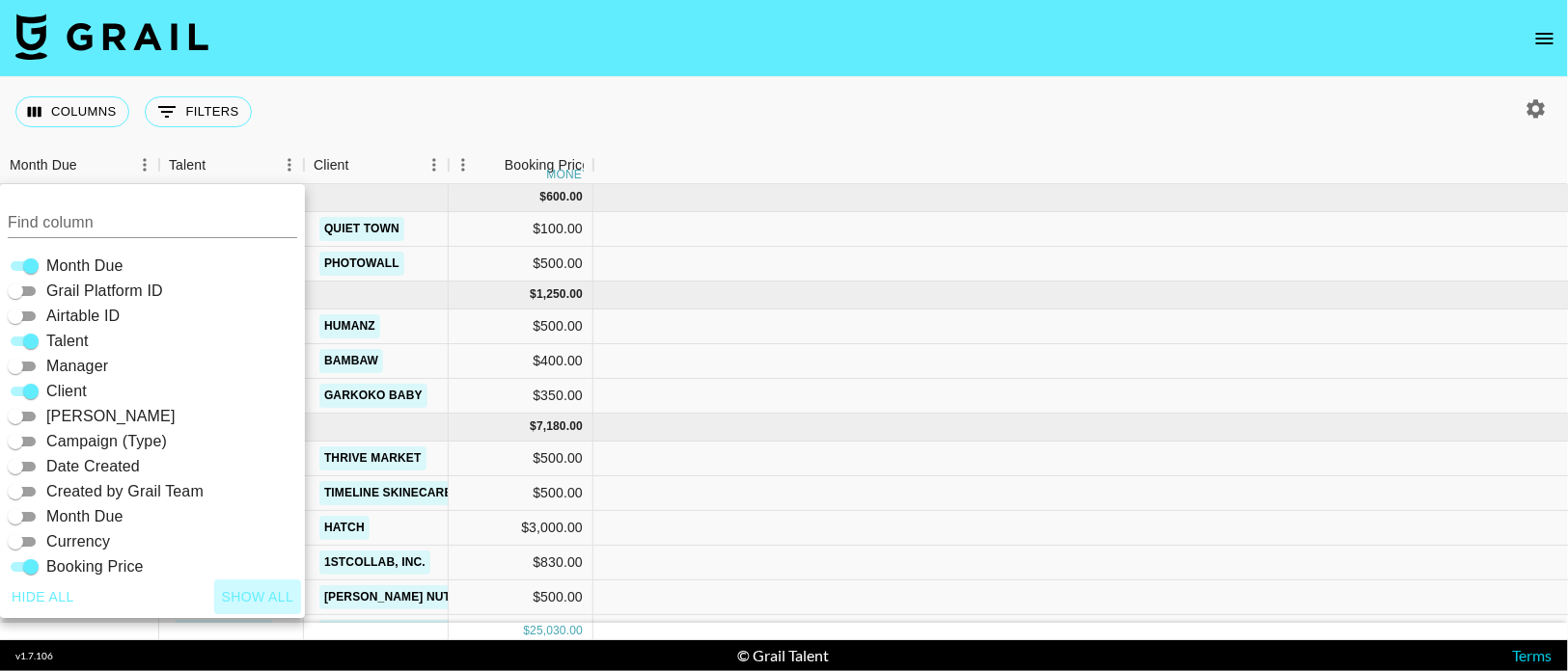
checkbox input "true"
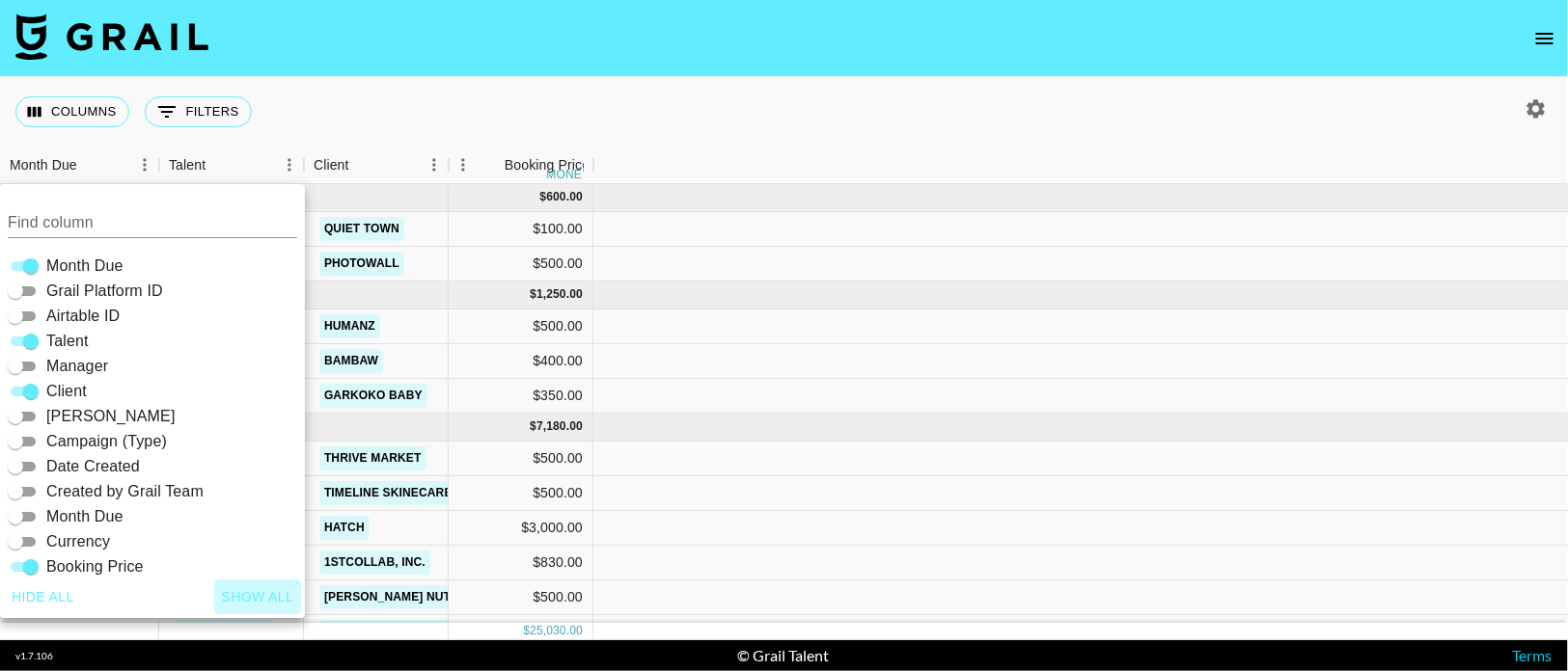
checkbox input "true"
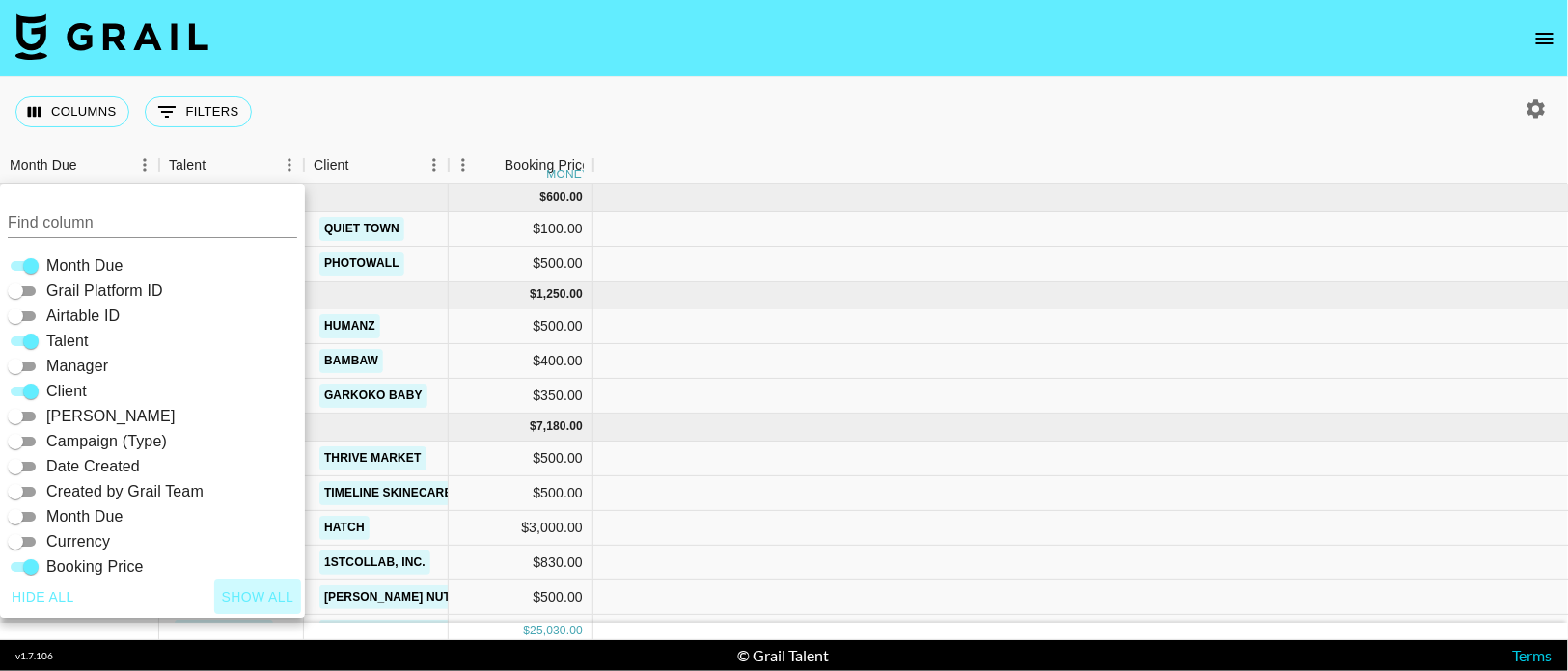
checkbox input "true"
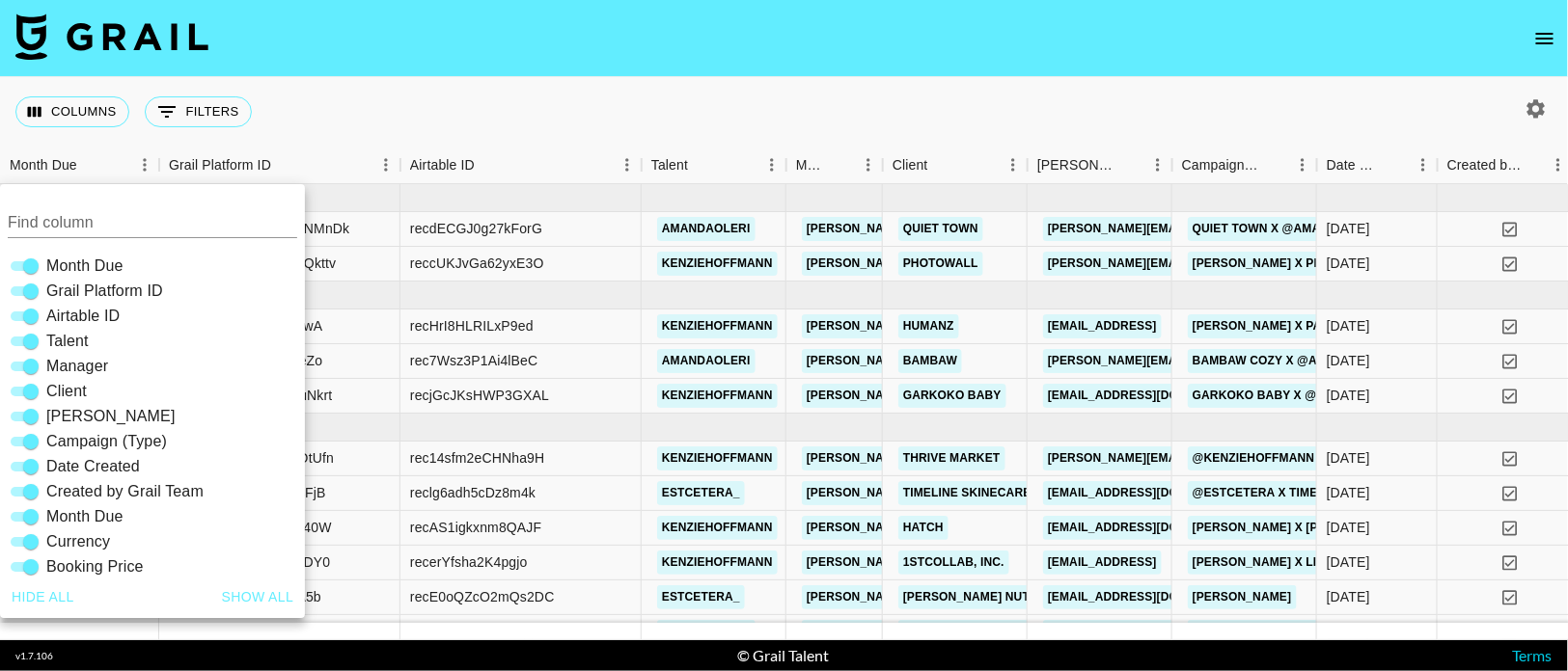
click at [657, 80] on div "Columns 0 Filters + Booking" at bounding box center [784, 112] width 1568 height 70
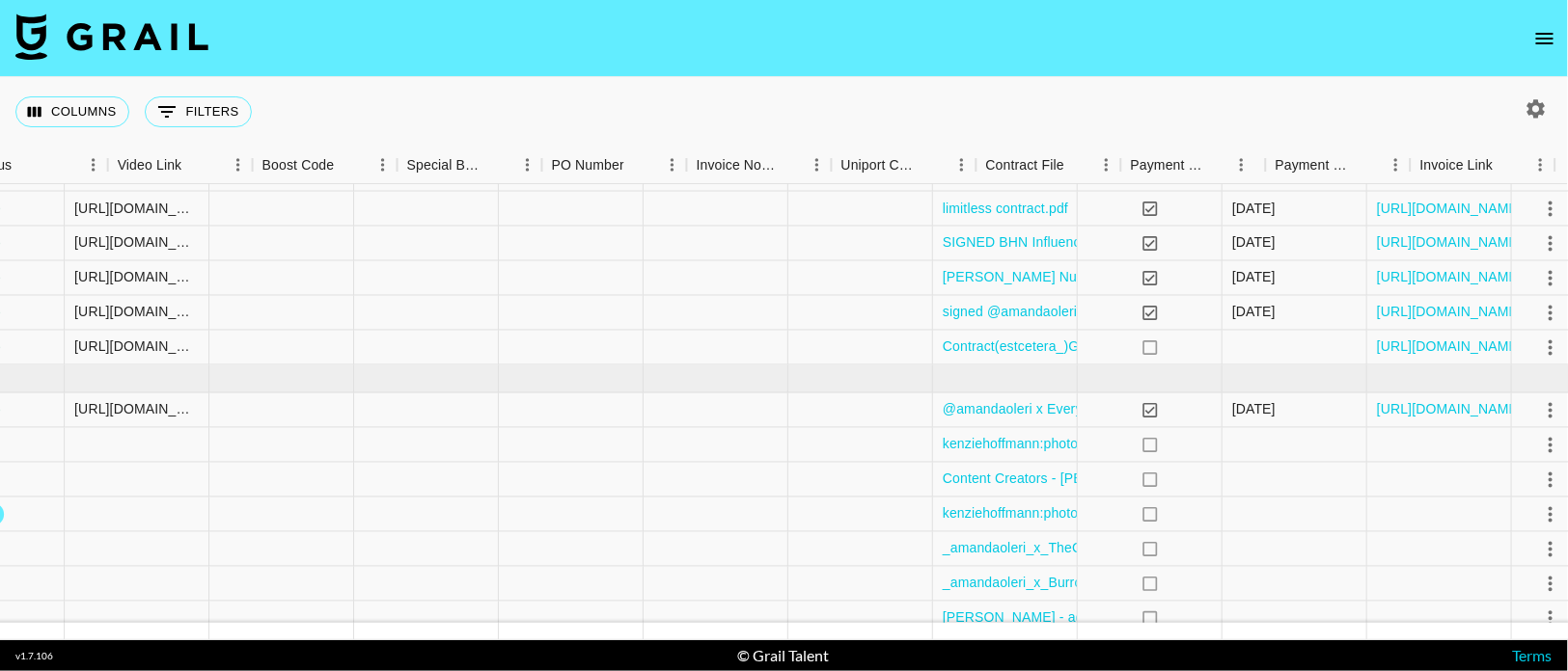
scroll to position [353, 2526]
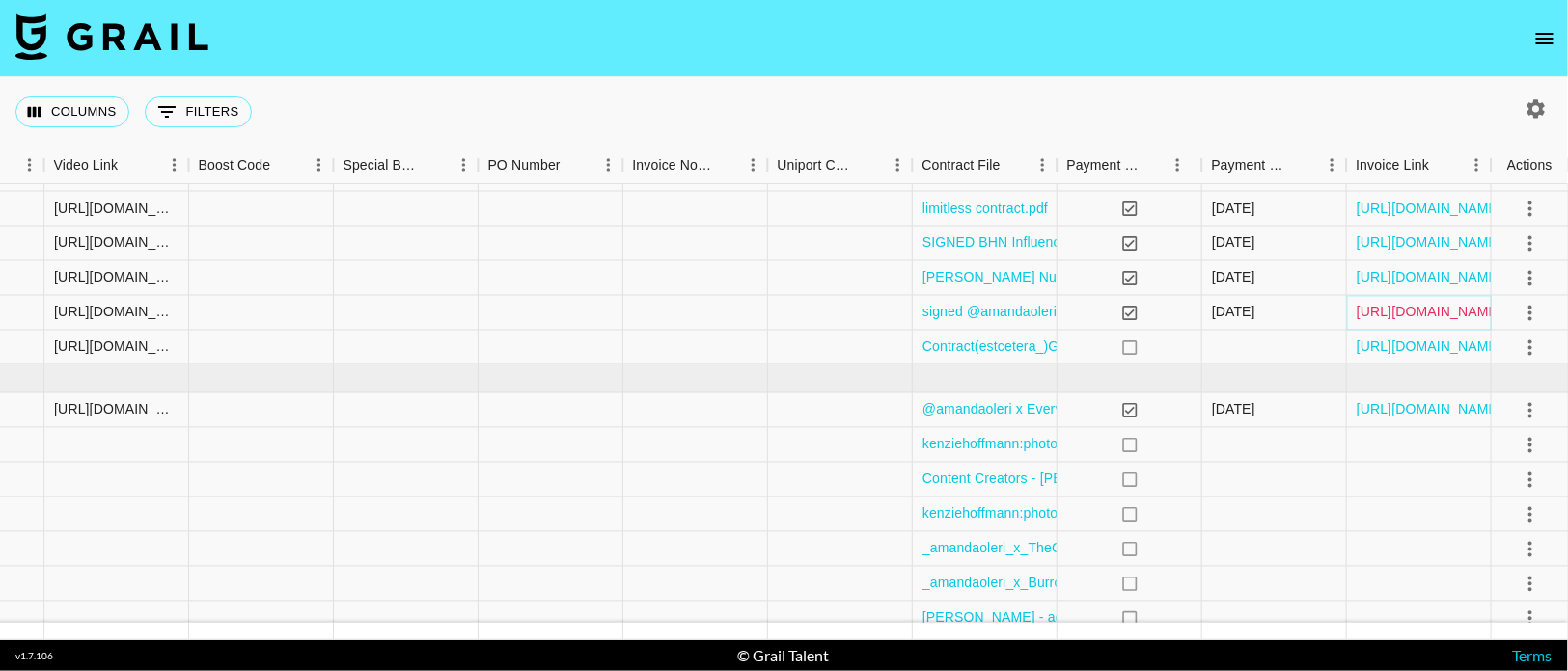
click at [1431, 306] on link "[URL][DOMAIN_NAME]" at bounding box center [1429, 312] width 146 height 19
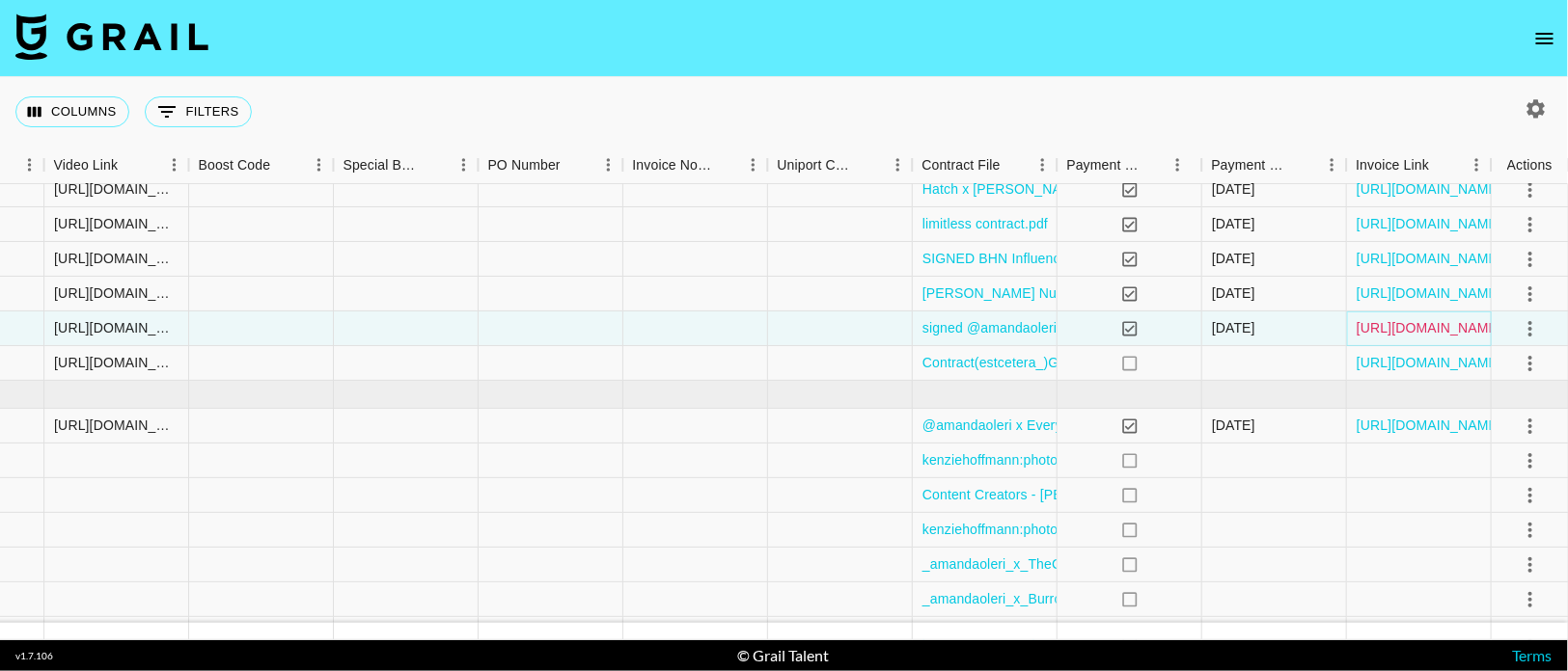
scroll to position [336, 2526]
click at [1412, 429] on link "[URL][DOMAIN_NAME]" at bounding box center [1429, 427] width 146 height 19
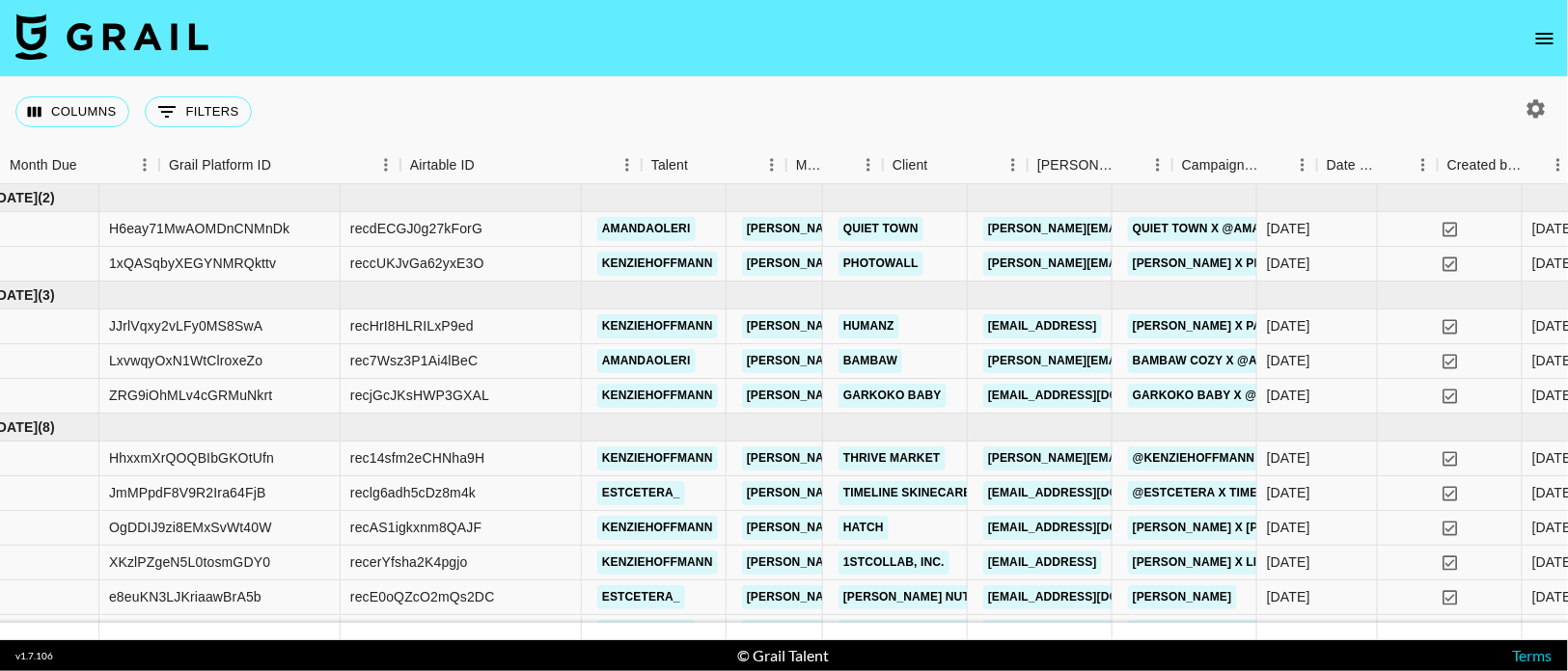
scroll to position [0, 0]
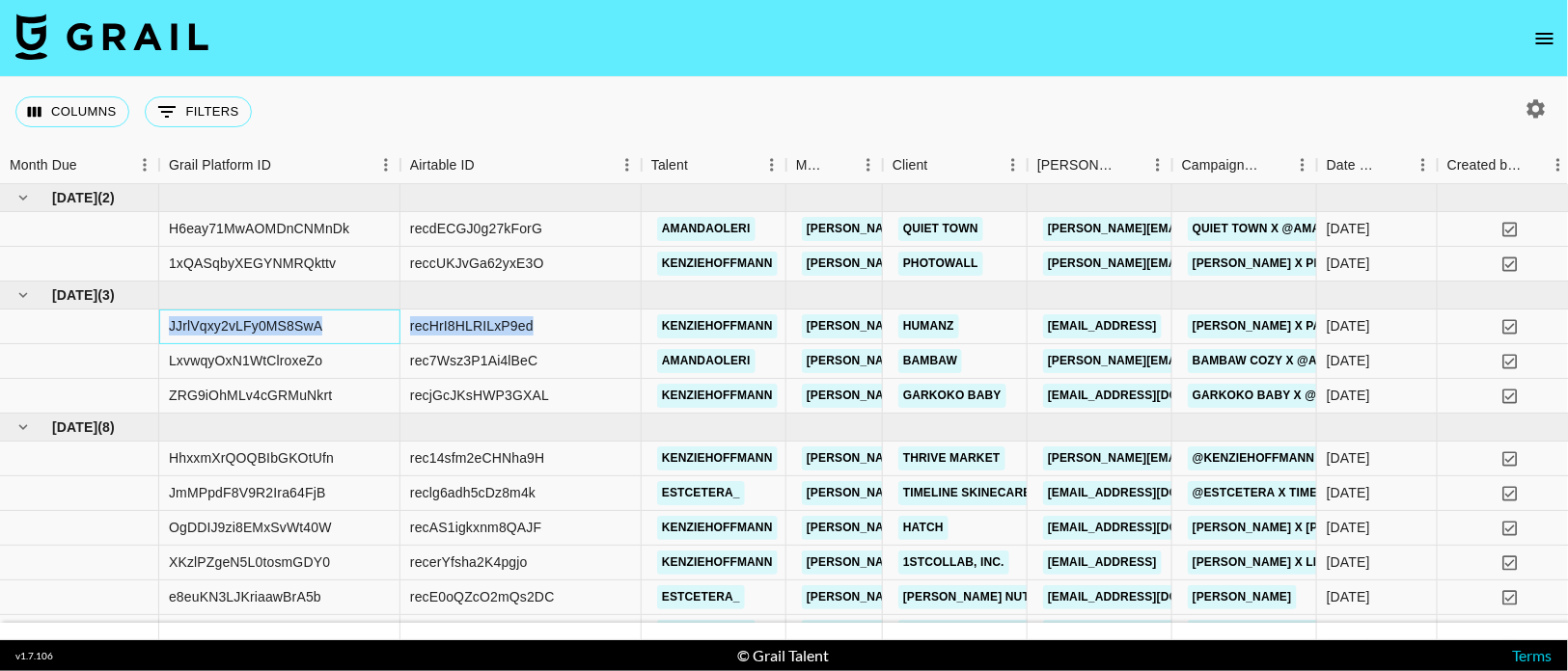
drag, startPoint x: 169, startPoint y: 326, endPoint x: 538, endPoint y: 319, distance: 369.1
copy div "JJrlVqxy2vLFy0MS8SwA recHrI8HLRILxP9ed"
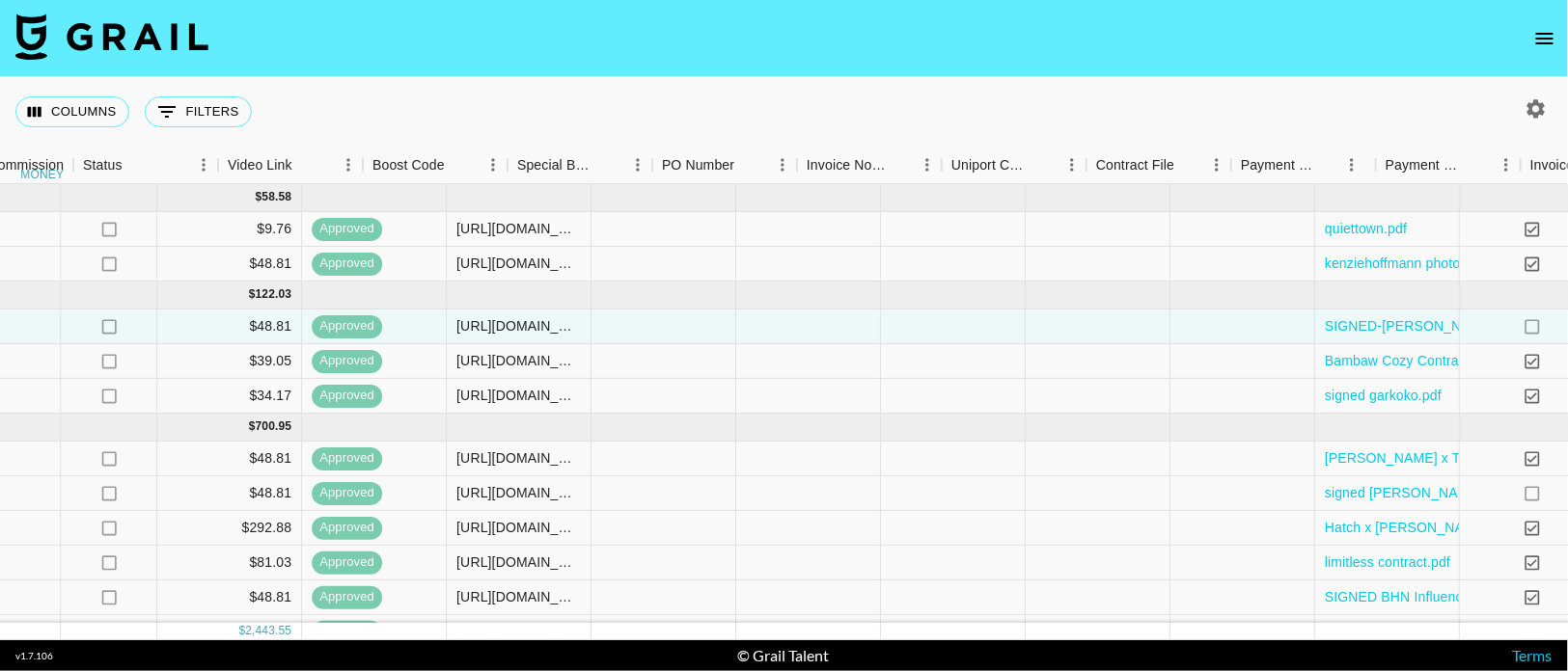
scroll to position [0, 2526]
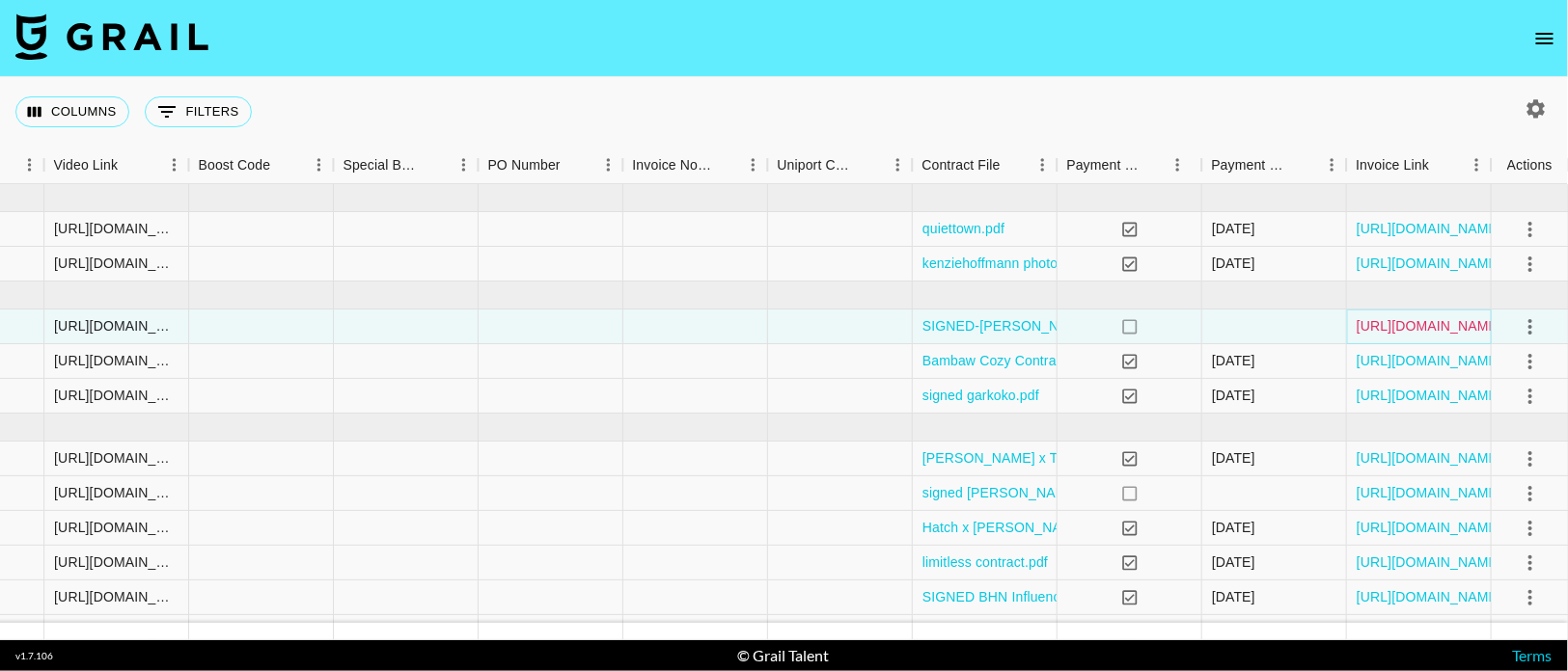
click at [1478, 330] on link "https://in.xero.com/EctUDhSIUSKhpl9sJcY4eNwgSmwi8GVyDKsoeCCx" at bounding box center [1429, 325] width 146 height 19
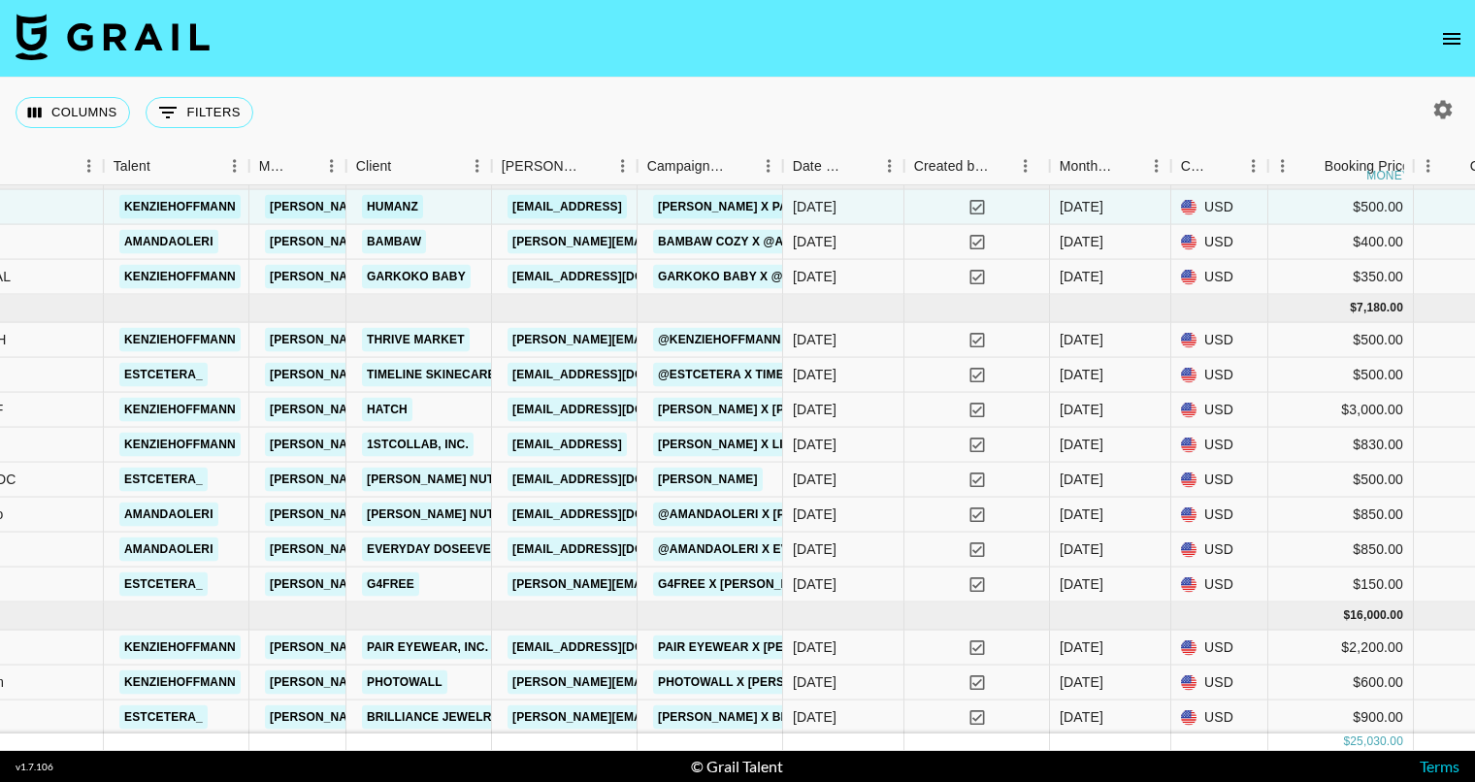
scroll to position [452, 541]
